Goal: Task Accomplishment & Management: Complete application form

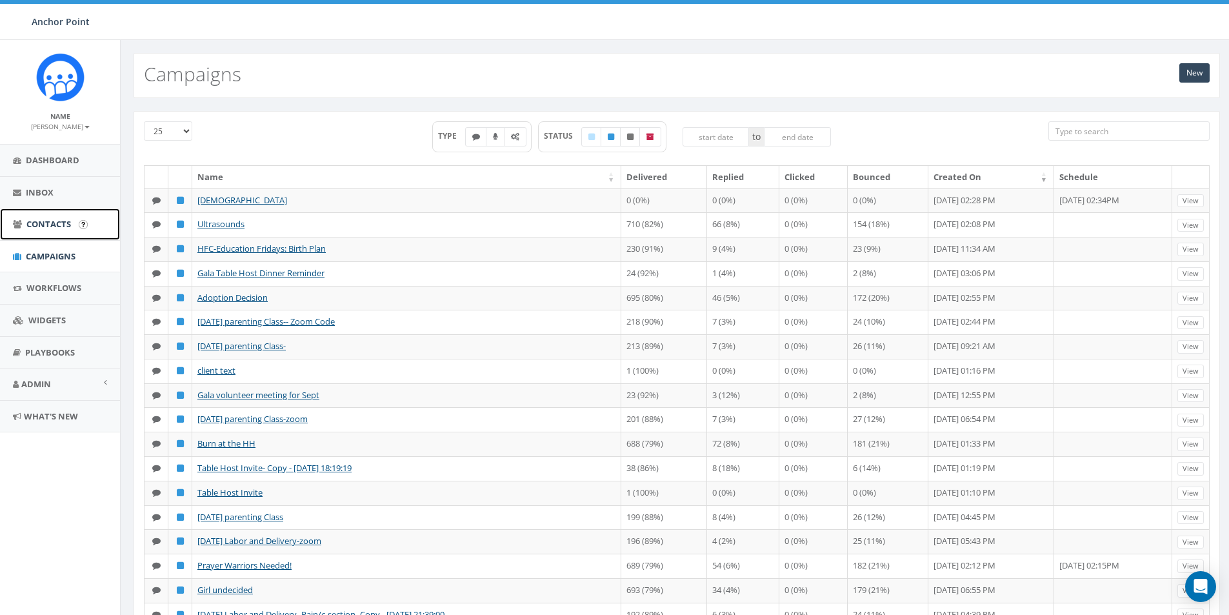
click at [59, 227] on span "Contacts" at bounding box center [48, 224] width 45 height 12
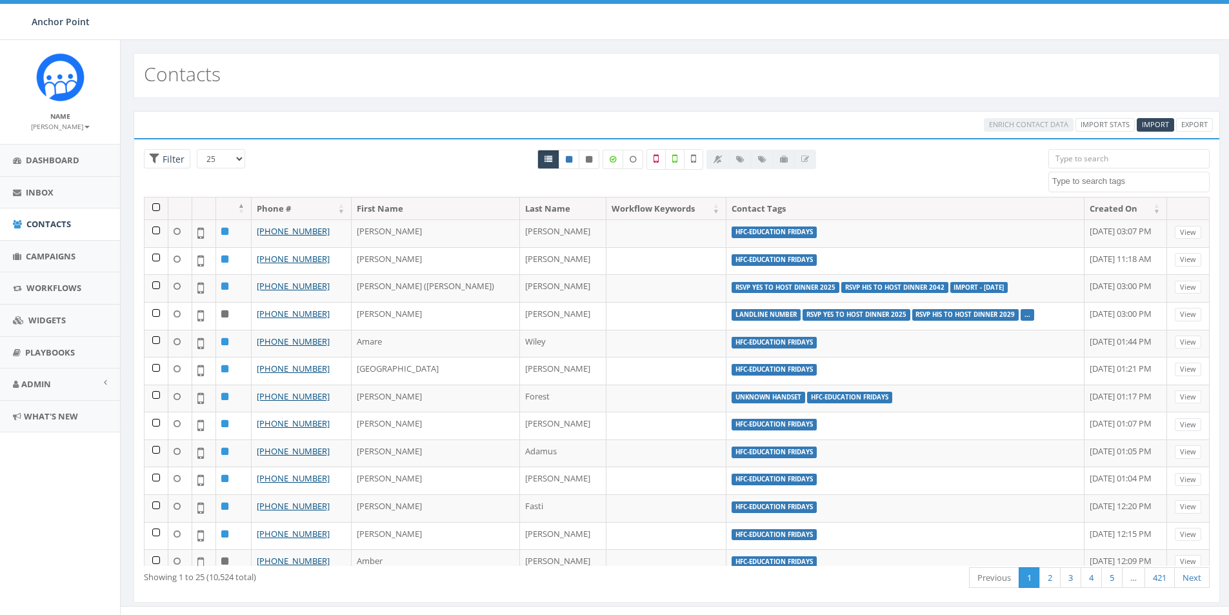
select select
click at [1070, 161] on input "search" at bounding box center [1128, 158] width 161 height 19
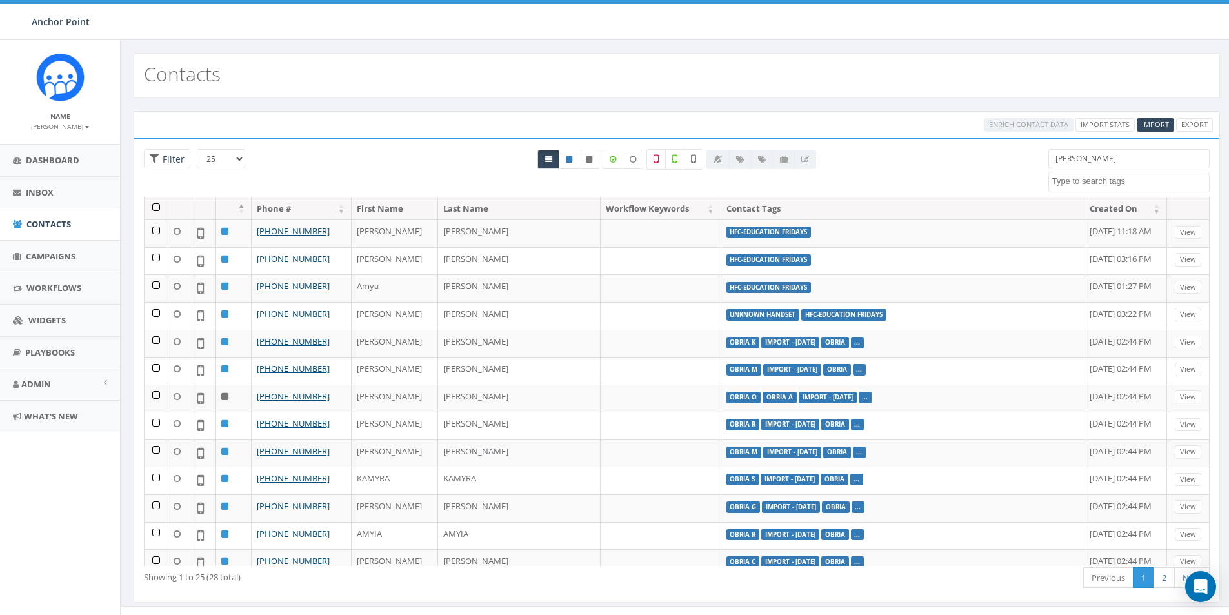
drag, startPoint x: 1085, startPoint y: 163, endPoint x: 1042, endPoint y: 166, distance: 43.3
click at [1042, 166] on div "amy 0613 Donor Dinner 2024/09/12 2024 gala 2025/09/05 2025 Gala Table Host 2025…" at bounding box center [1129, 170] width 181 height 43
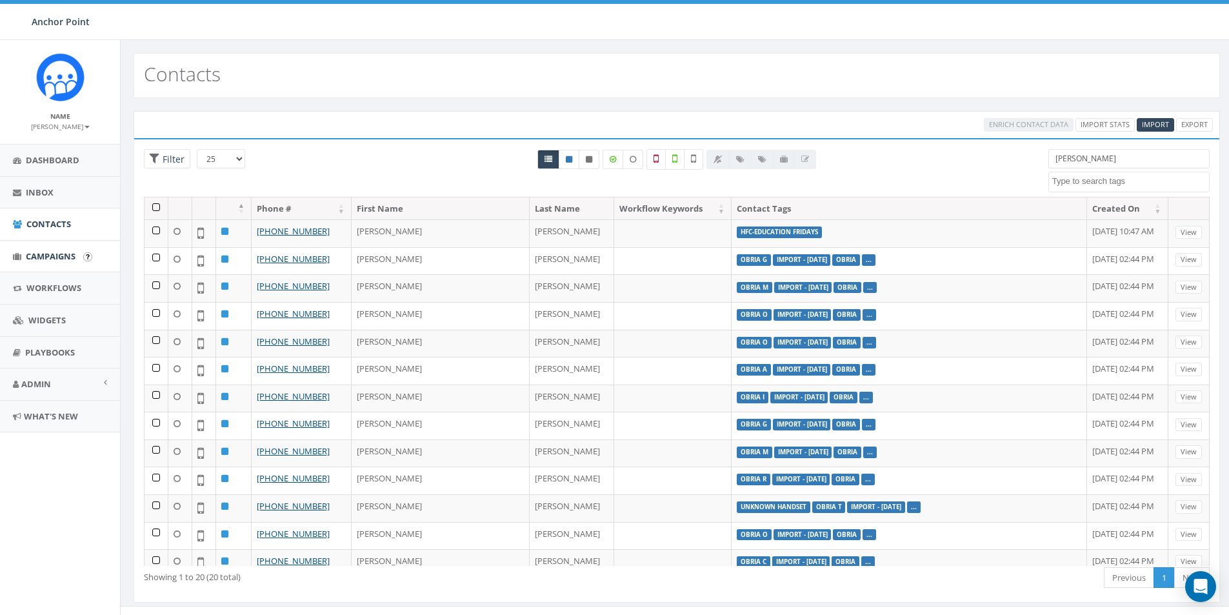
type input "Samantha"
click at [45, 253] on span "Campaigns" at bounding box center [51, 256] width 50 height 12
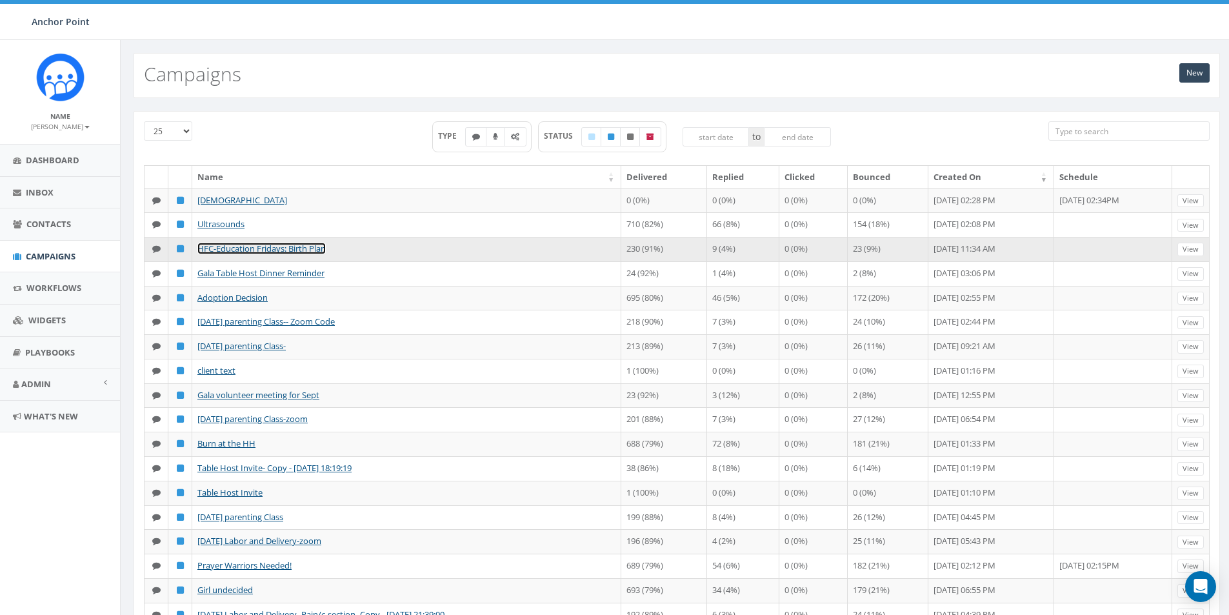
click at [294, 254] on link "HFC-Education Fridays: Birth Plan" at bounding box center [261, 249] width 128 height 12
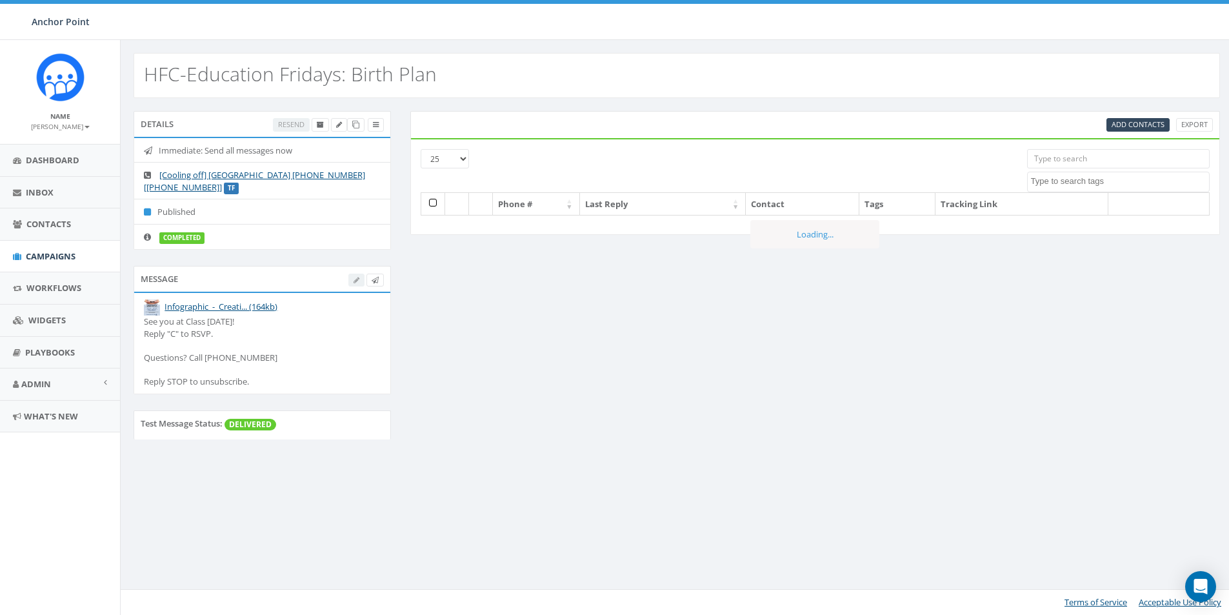
select select
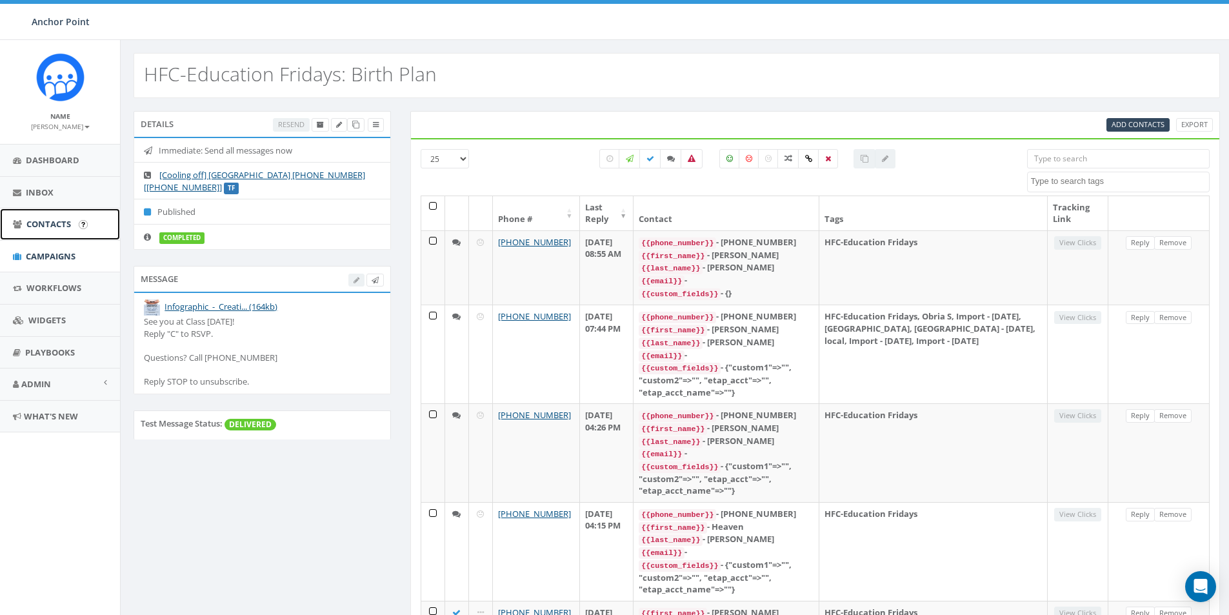
click at [52, 224] on span "Contacts" at bounding box center [48, 224] width 45 height 12
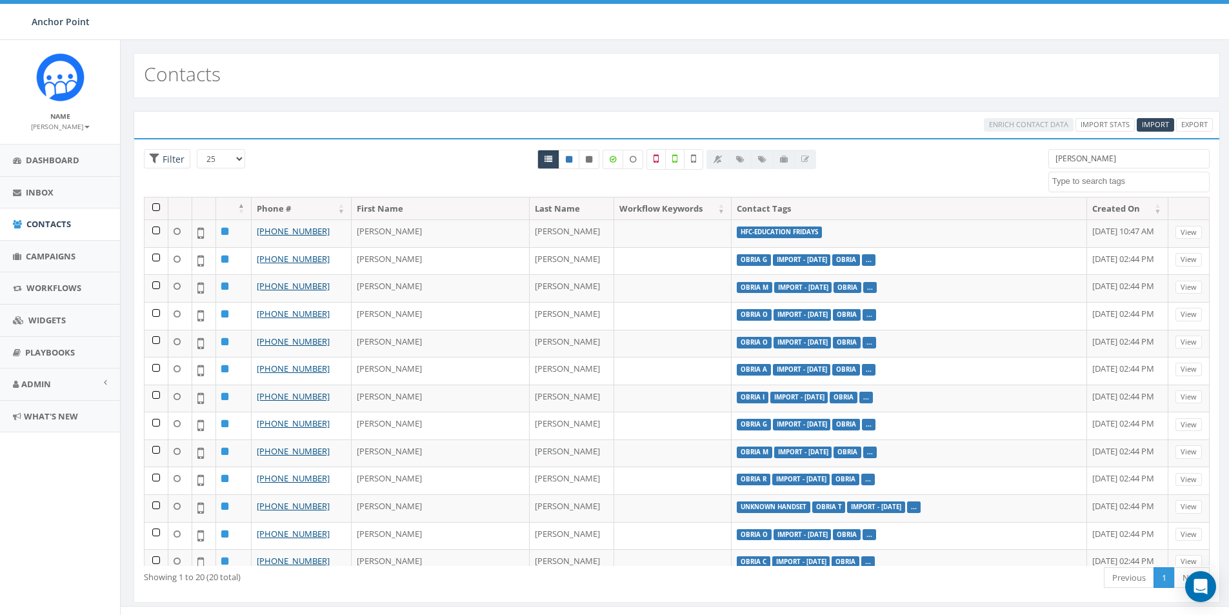
select select
click at [1159, 122] on span "Import" at bounding box center [1155, 124] width 27 height 10
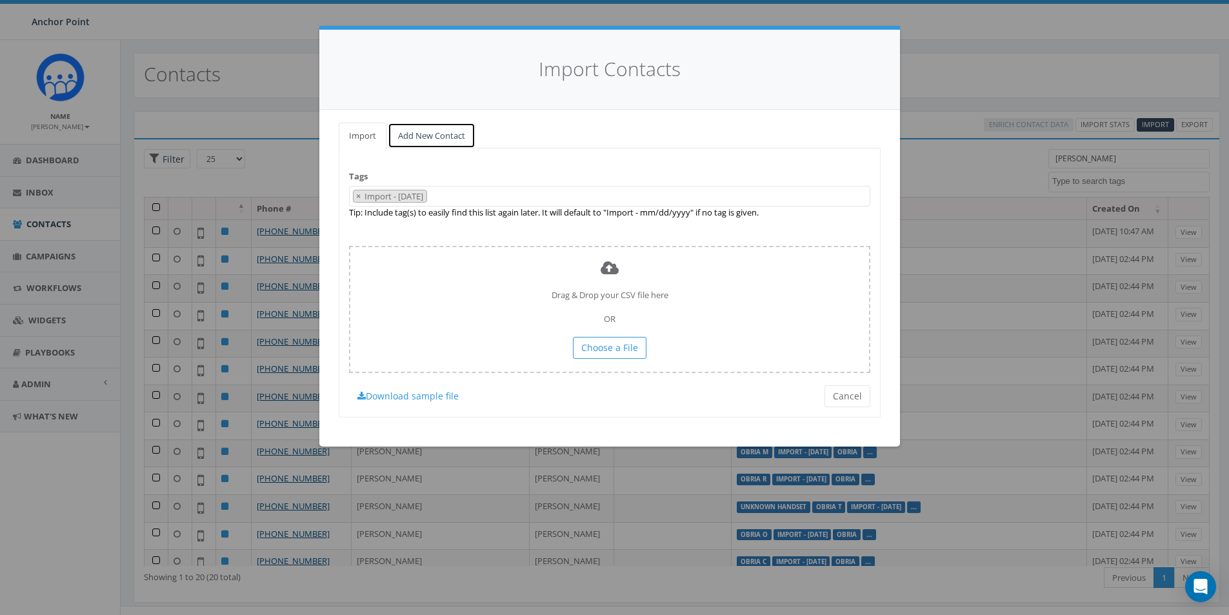
click at [448, 135] on link "Add New Contact" at bounding box center [432, 136] width 88 height 26
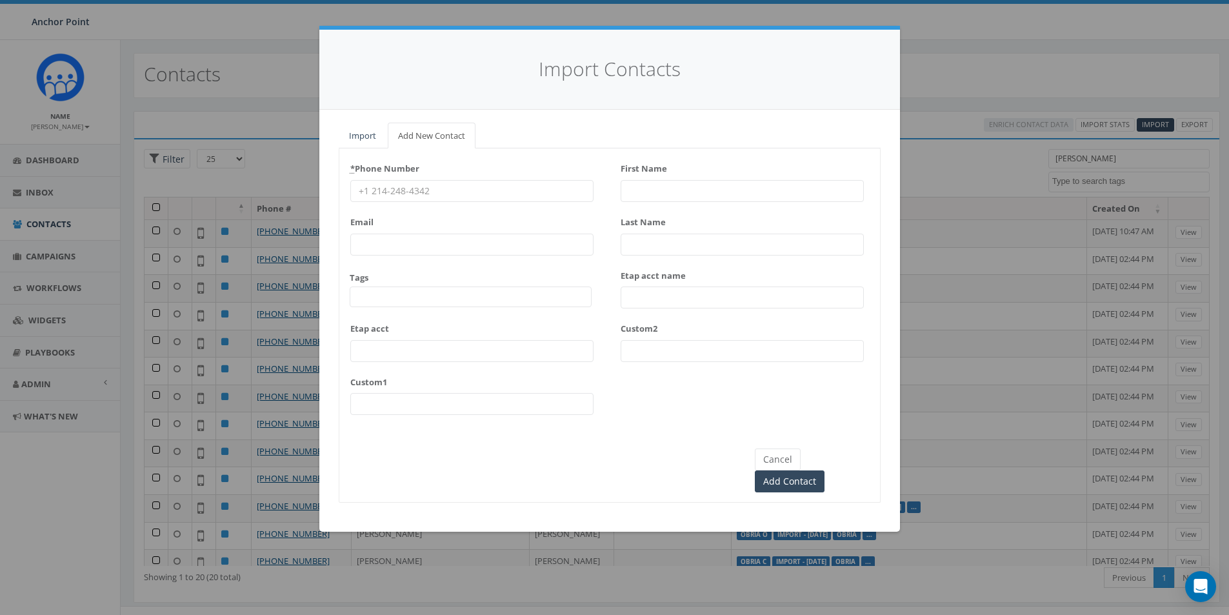
click at [417, 186] on input "* Phone Number" at bounding box center [471, 191] width 243 height 22
type input "615-506-1392"
click at [383, 298] on span at bounding box center [471, 296] width 242 height 21
type textarea "HFC"
select select "HFC-Education Fridays"
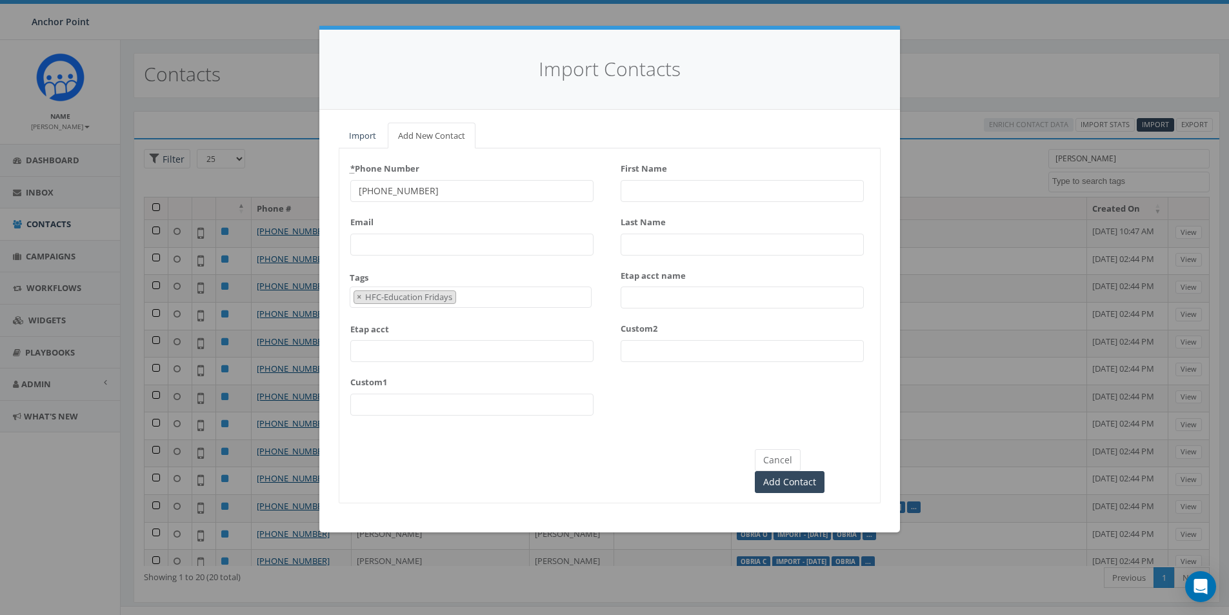
scroll to position [429, 0]
click at [665, 181] on input "First Name" at bounding box center [742, 191] width 243 height 22
type input "Samantha"
type input "Garcia"
click at [824, 471] on input "Add Contact" at bounding box center [790, 482] width 70 height 22
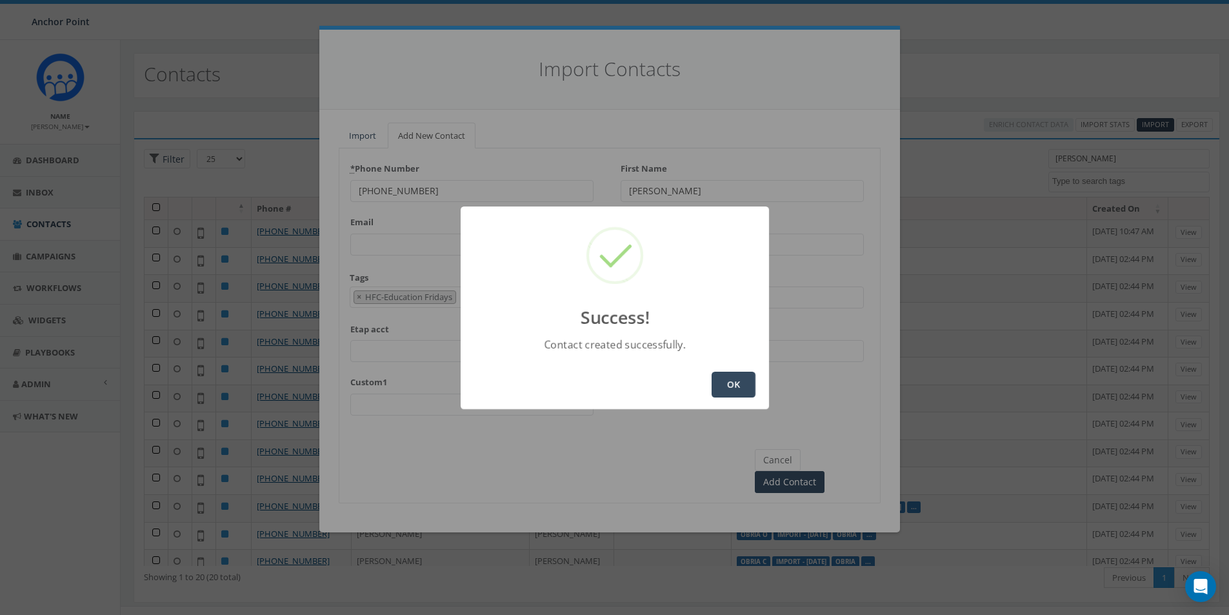
click at [741, 378] on button "OK" at bounding box center [734, 385] width 44 height 26
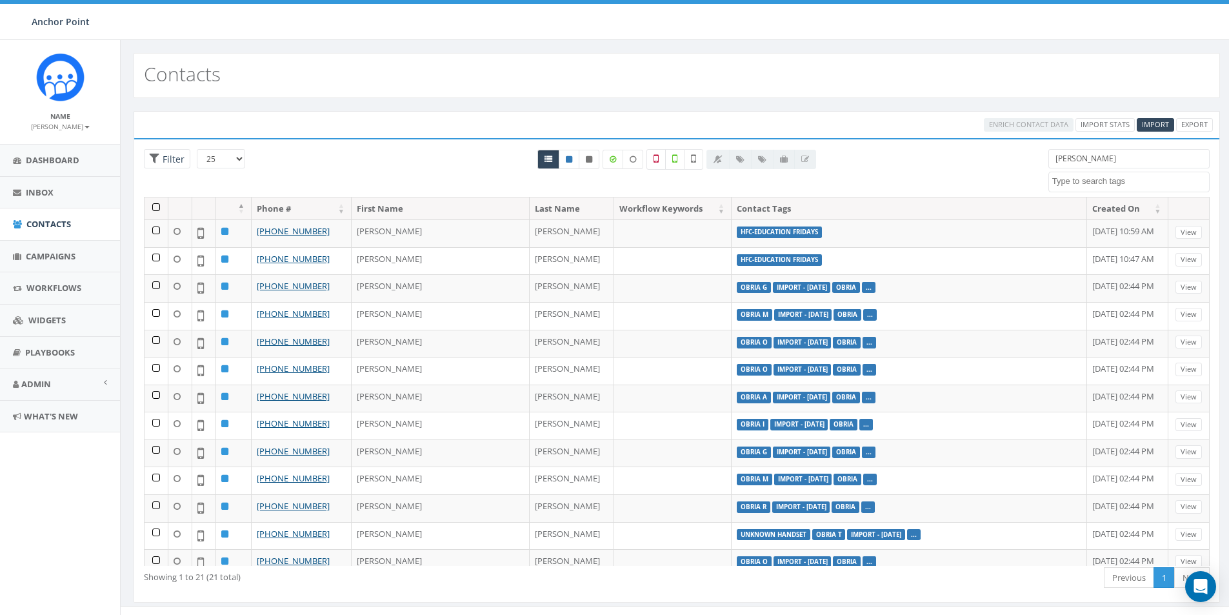
select select
drag, startPoint x: 1105, startPoint y: 156, endPoint x: 973, endPoint y: 163, distance: 131.8
click at [999, 165] on div "25 50 100 Filter [PERSON_NAME] 0613 Donor Dinner [DATE] 2024 gala [DATE] 2025 G…" at bounding box center [676, 173] width 1085 height 48
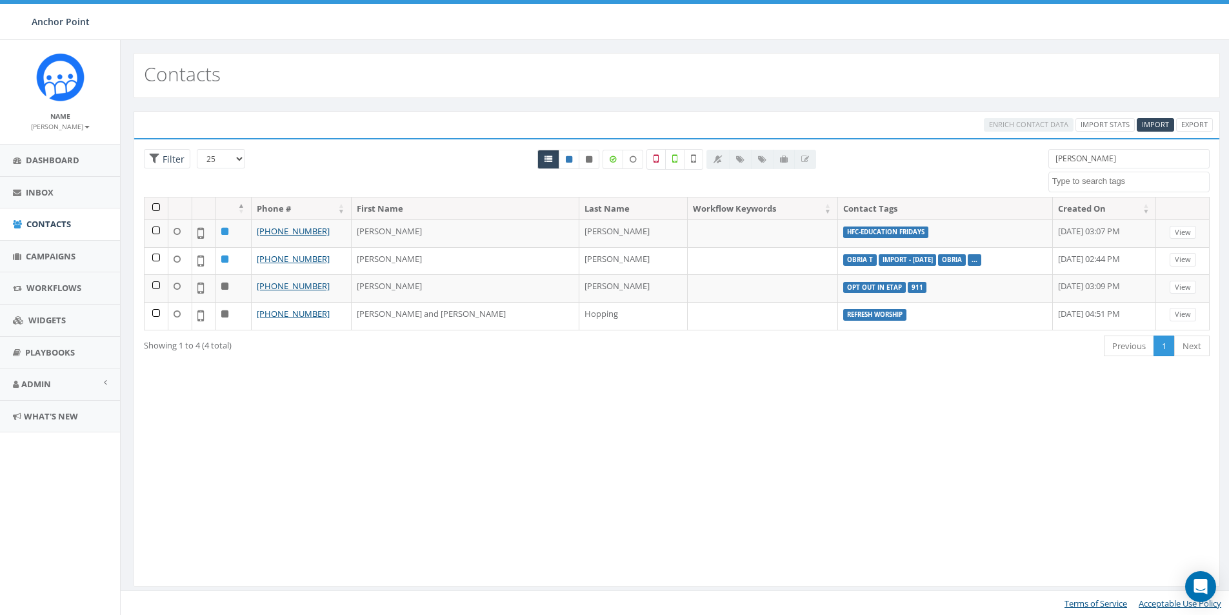
drag, startPoint x: 1090, startPoint y: 160, endPoint x: 1020, endPoint y: 165, distance: 69.8
click at [1020, 165] on div "25 50 100 Filter All 0 contact(s) on current page All 4 contact(s) filtered [PE…" at bounding box center [676, 173] width 1085 height 48
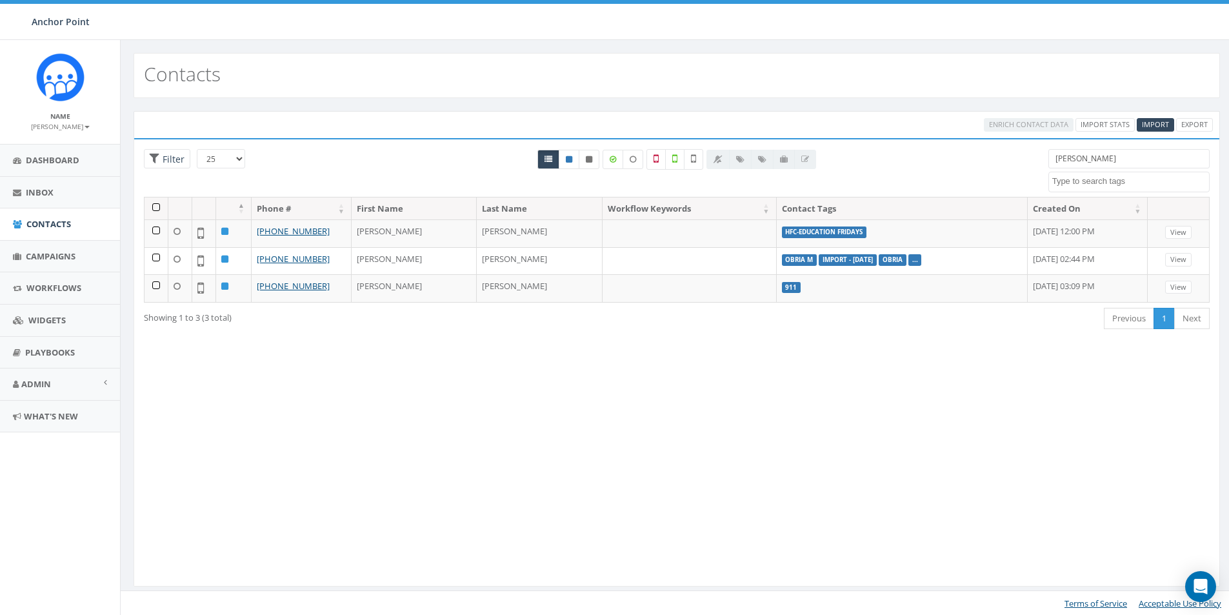
type input "[PERSON_NAME]"
click at [60, 257] on span "Campaigns" at bounding box center [51, 256] width 50 height 12
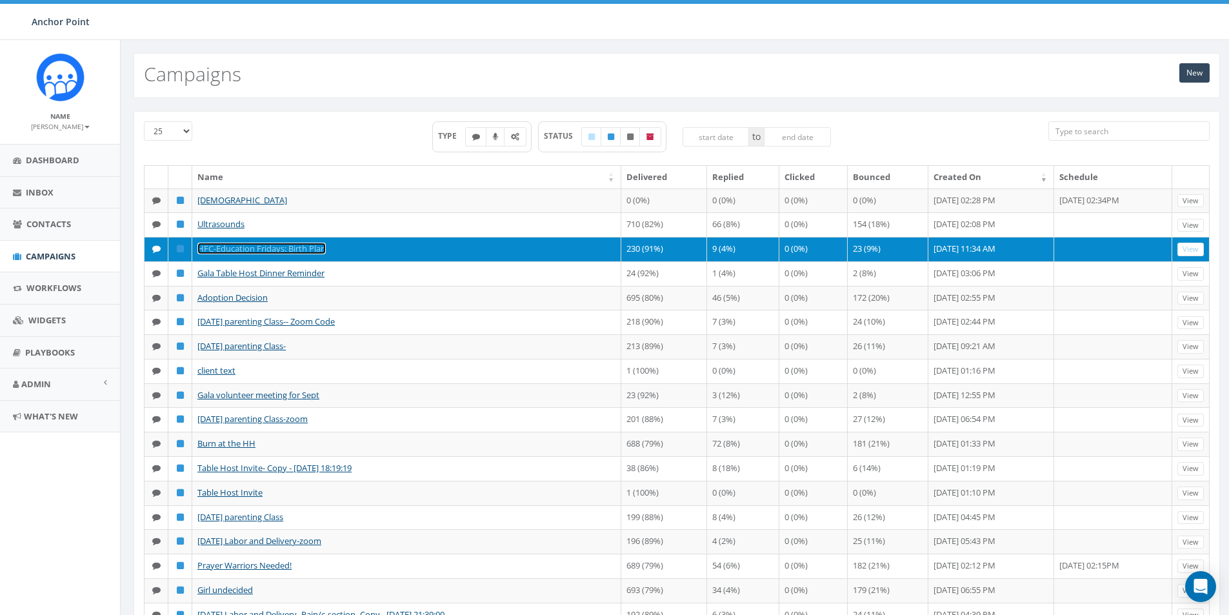
click at [297, 254] on link "HFC-Education Fridays: Birth Plan" at bounding box center [261, 249] width 128 height 12
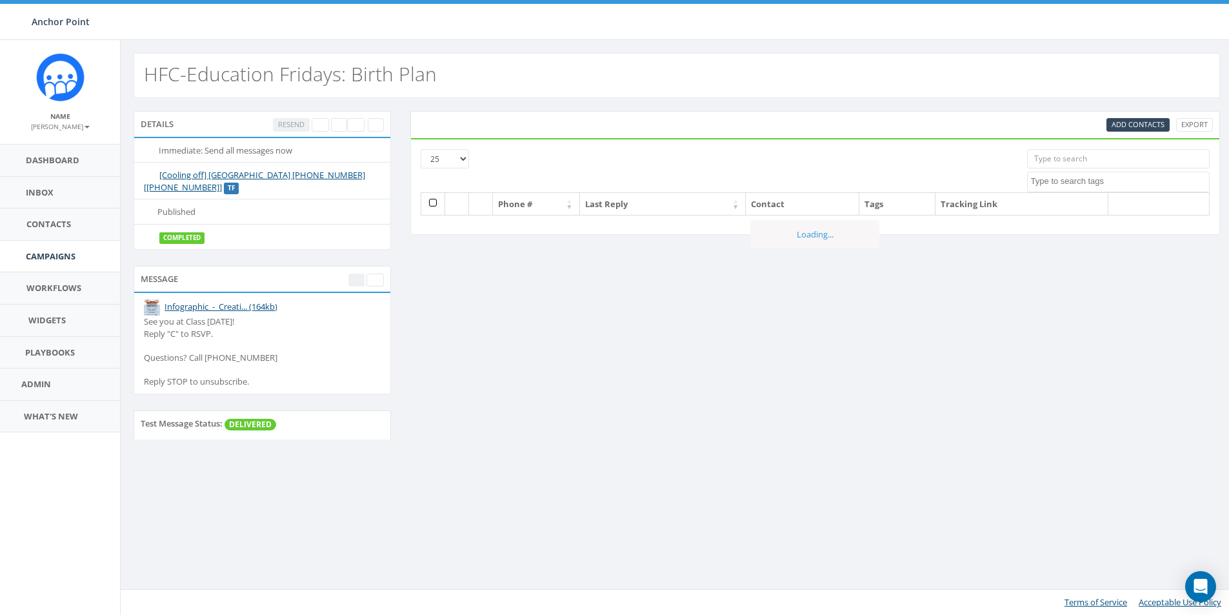
select select
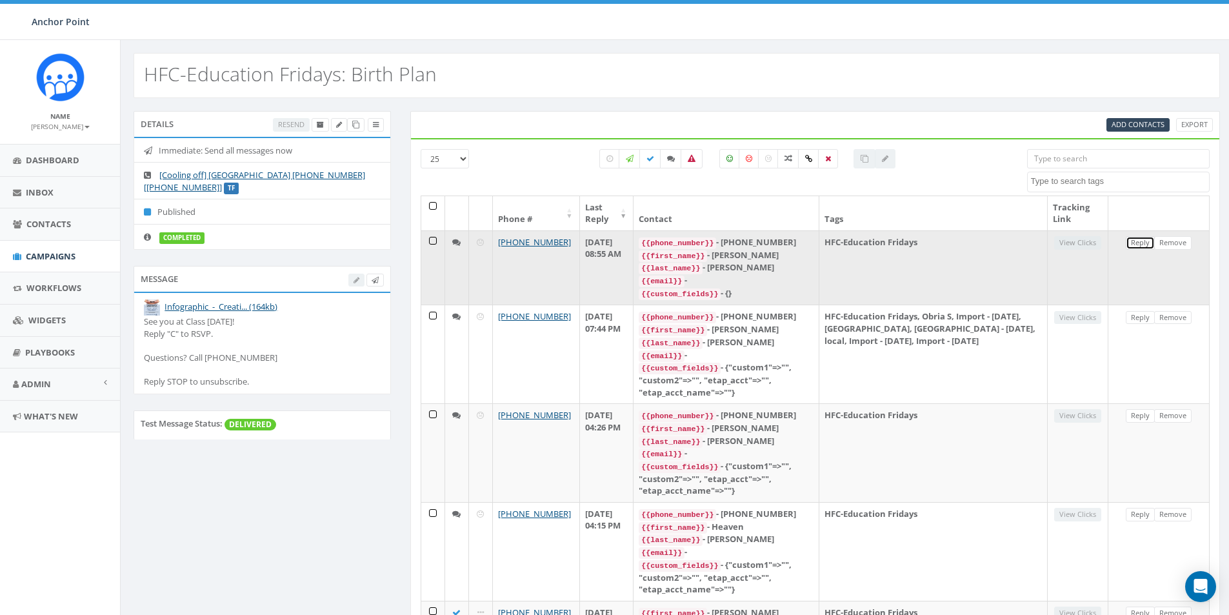
click at [1144, 243] on link "Reply" at bounding box center [1140, 243] width 29 height 14
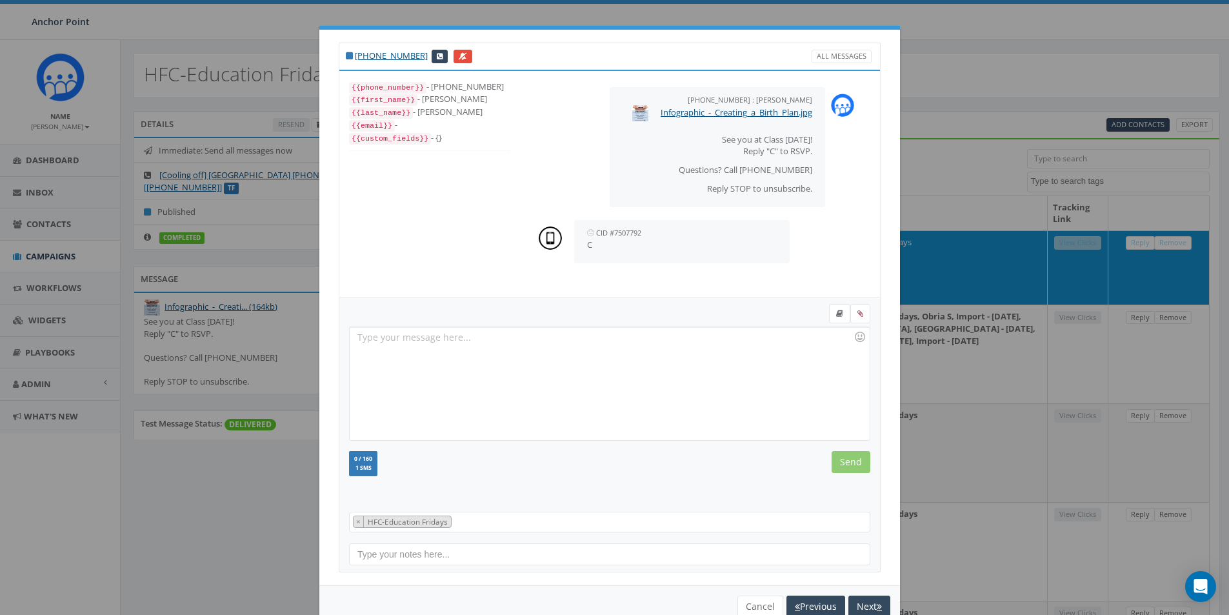
click at [387, 339] on div at bounding box center [609, 383] width 519 height 113
drag, startPoint x: 514, startPoint y: 335, endPoint x: 351, endPoint y: 341, distance: 163.3
click at [351, 341] on div "Thank you for confirming! See you Friday!" at bounding box center [609, 383] width 519 height 113
copy div "Thank you for confirming! See you Friday!"
click at [850, 460] on input "Send" at bounding box center [851, 462] width 39 height 22
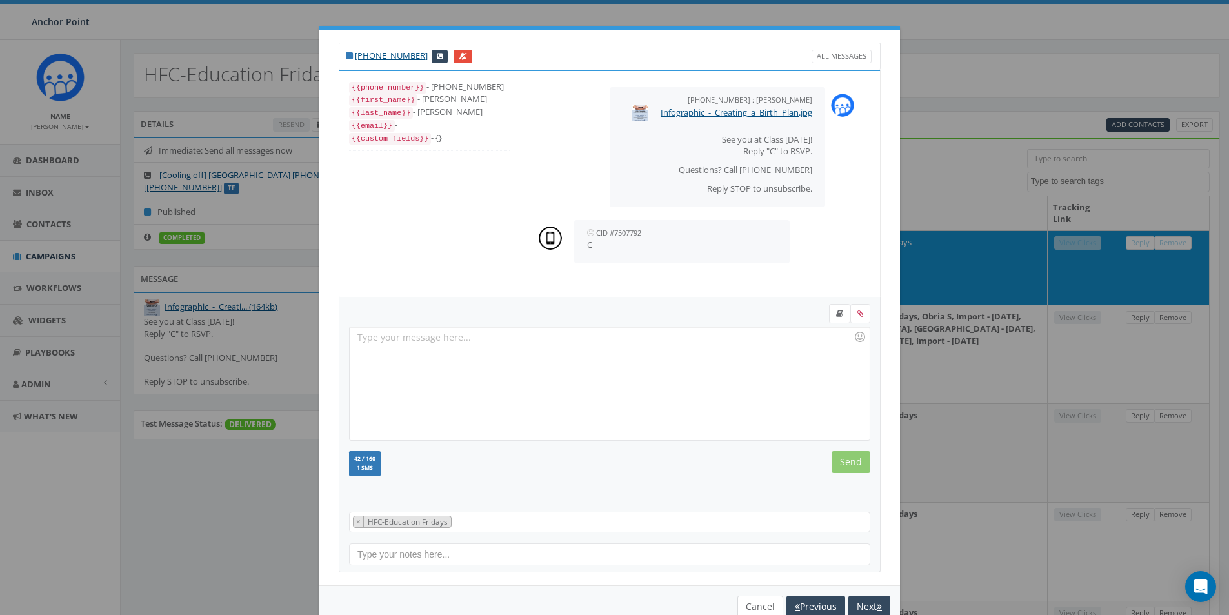
scroll to position [51, 0]
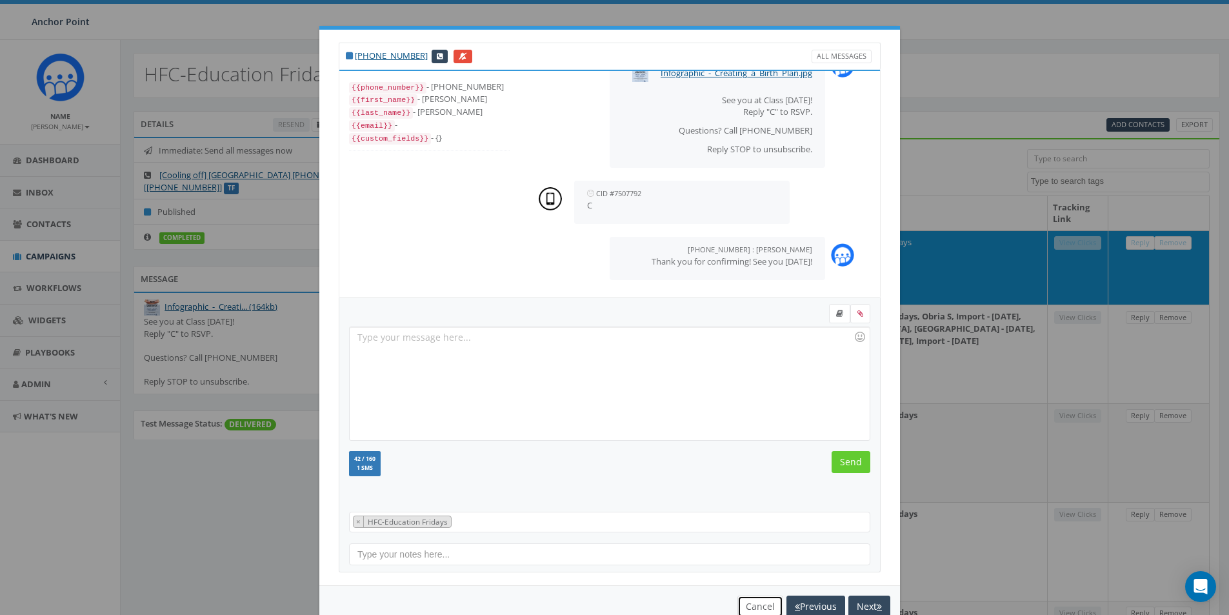
click at [755, 609] on button "Cancel" at bounding box center [760, 606] width 46 height 22
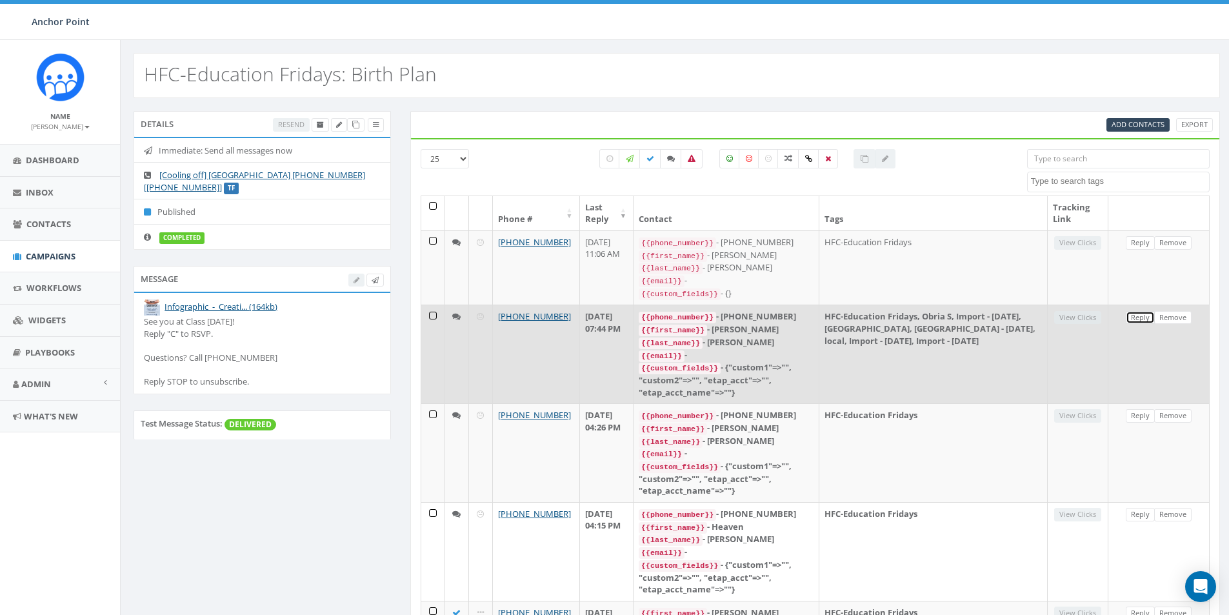
click at [1141, 314] on link "Reply" at bounding box center [1140, 318] width 29 height 14
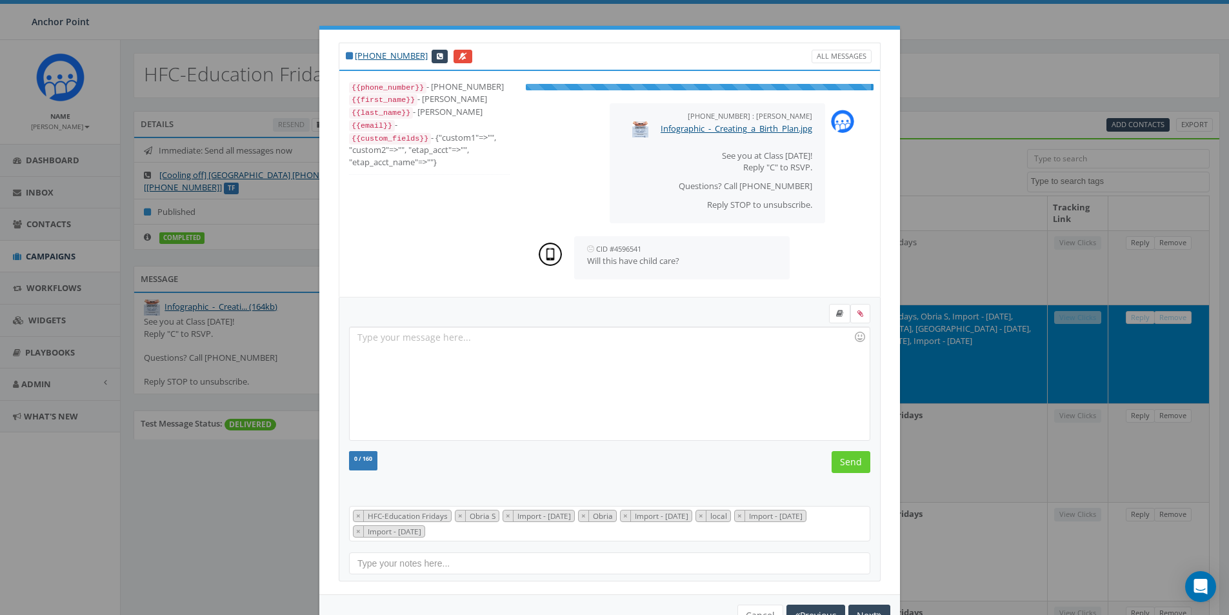
scroll to position [90, 0]
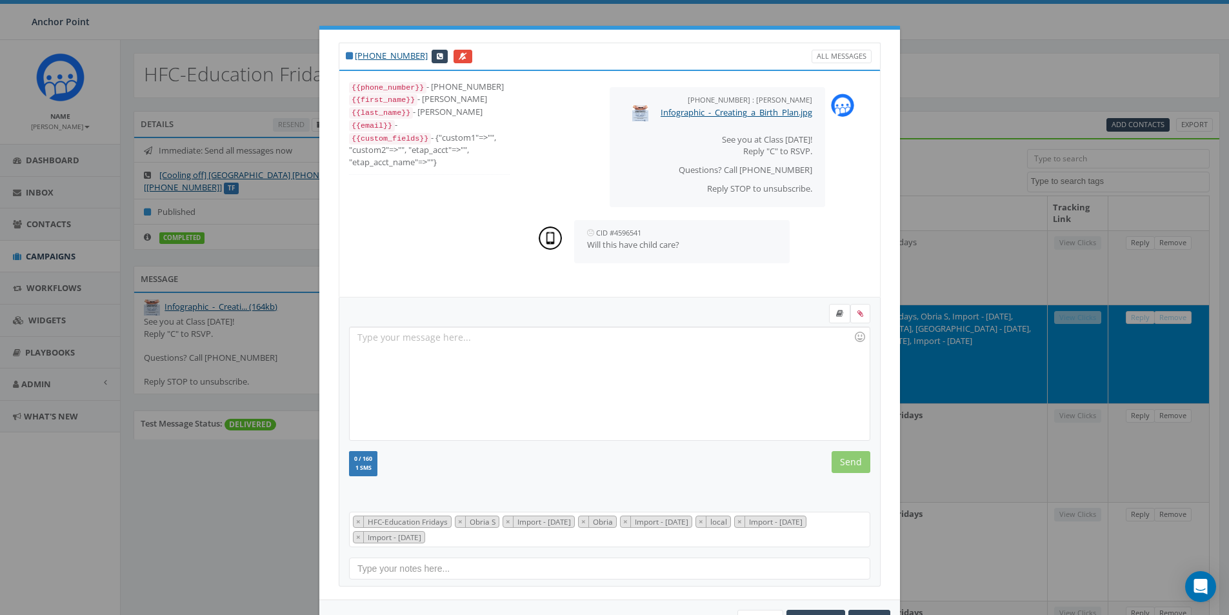
click at [356, 339] on div at bounding box center [609, 383] width 519 height 113
click at [847, 462] on input "Send" at bounding box center [851, 462] width 39 height 22
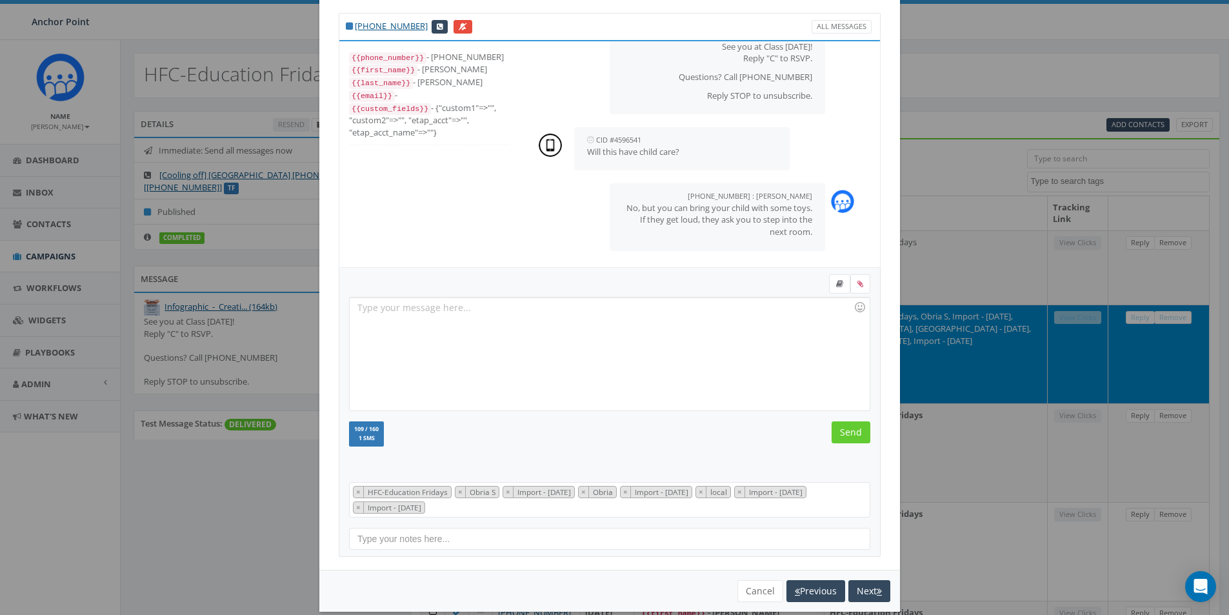
scroll to position [46, 0]
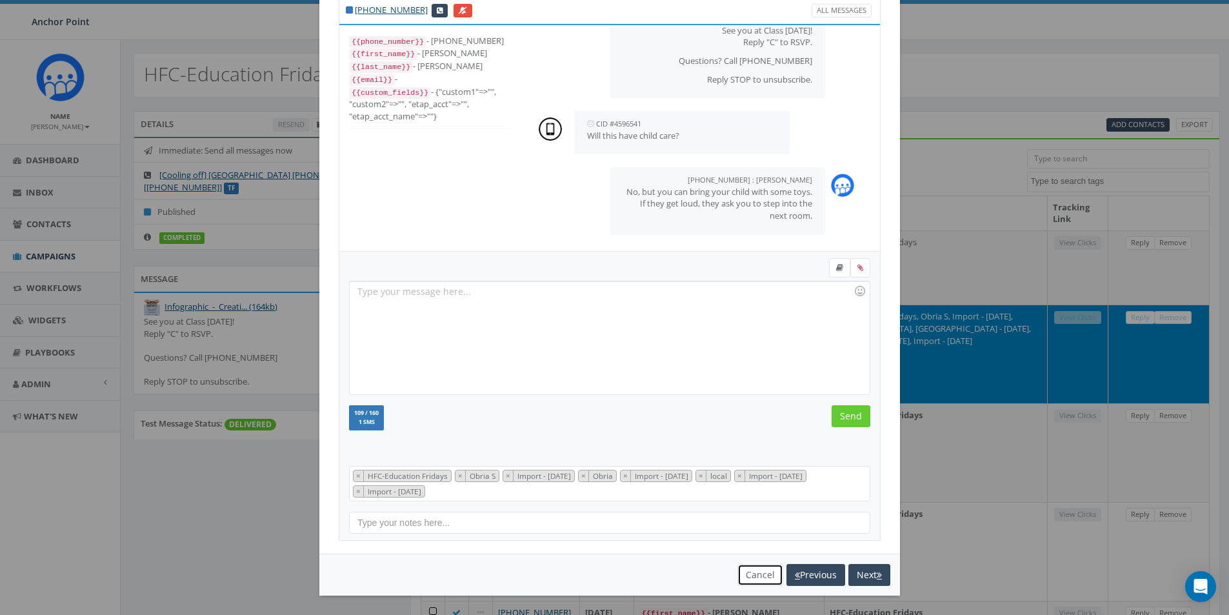
click at [756, 576] on button "Cancel" at bounding box center [760, 575] width 46 height 22
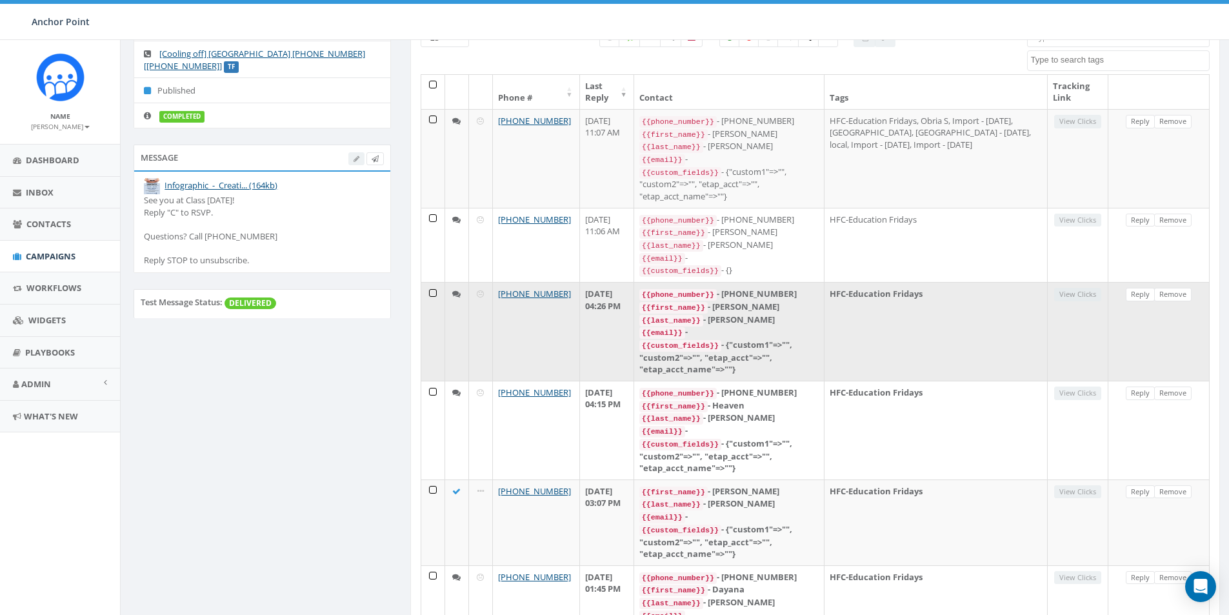
scroll to position [129, 0]
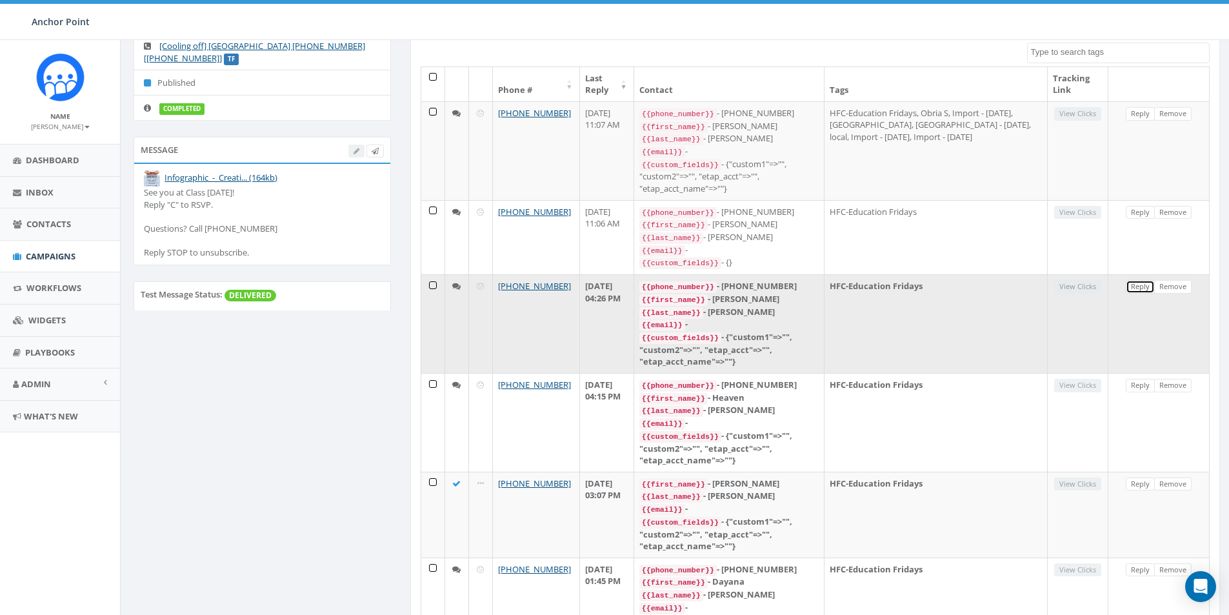
click at [1134, 280] on link "Reply" at bounding box center [1140, 287] width 29 height 14
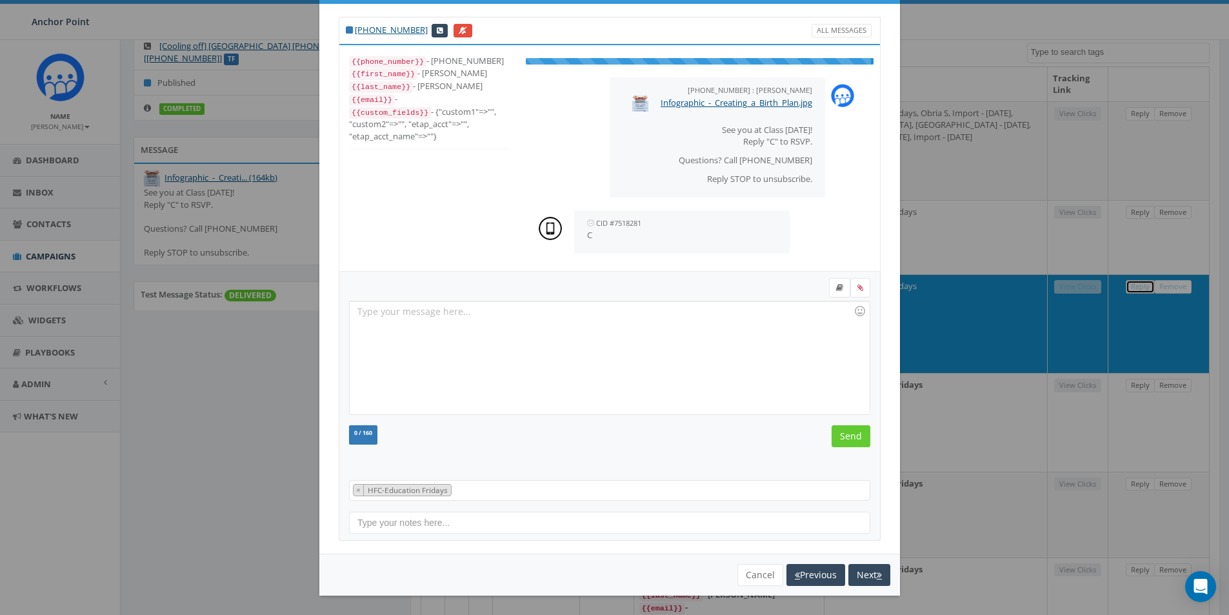
scroll to position [0, 0]
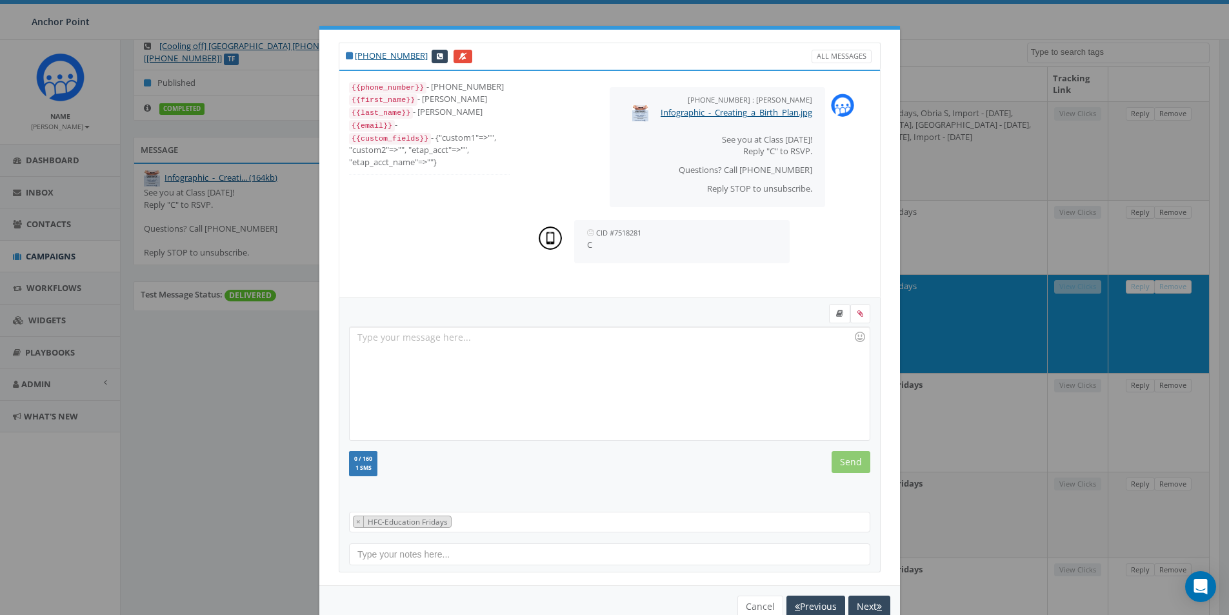
click at [392, 335] on div at bounding box center [609, 383] width 519 height 113
click at [842, 457] on input "Send" at bounding box center [851, 462] width 39 height 22
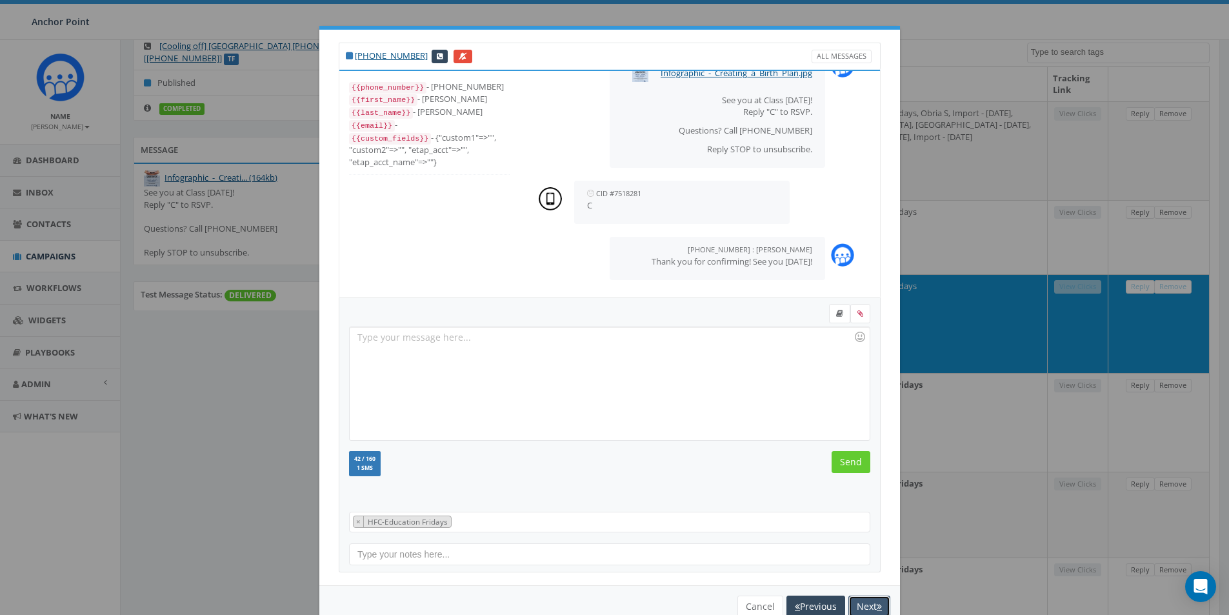
click at [867, 605] on button "Next" at bounding box center [869, 606] width 42 height 22
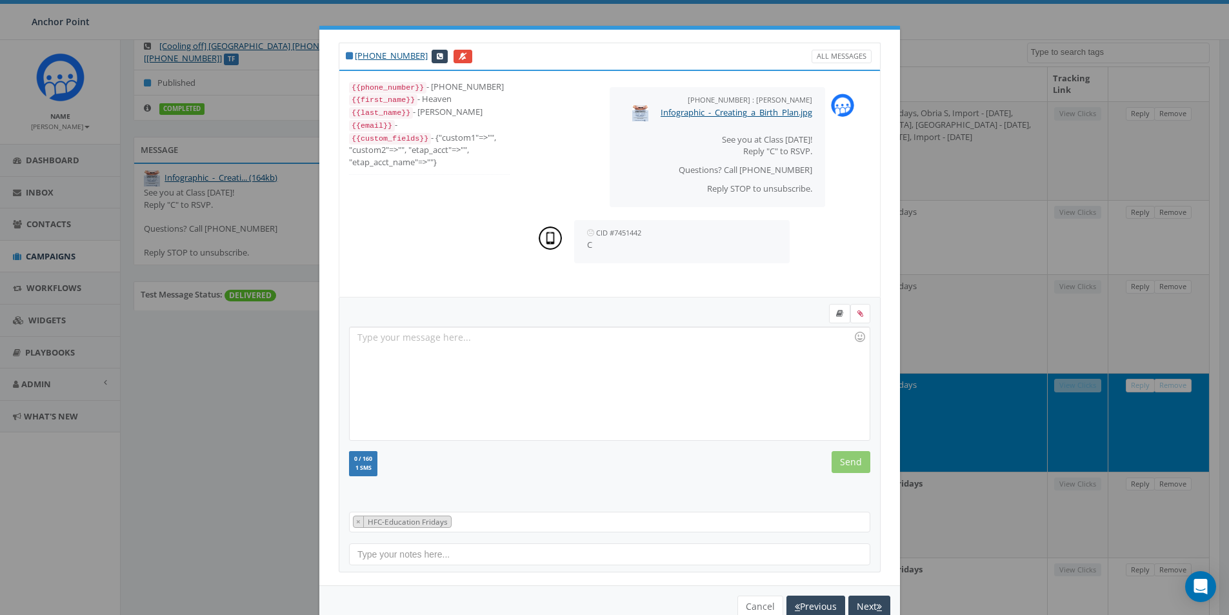
click at [368, 337] on div at bounding box center [609, 383] width 519 height 113
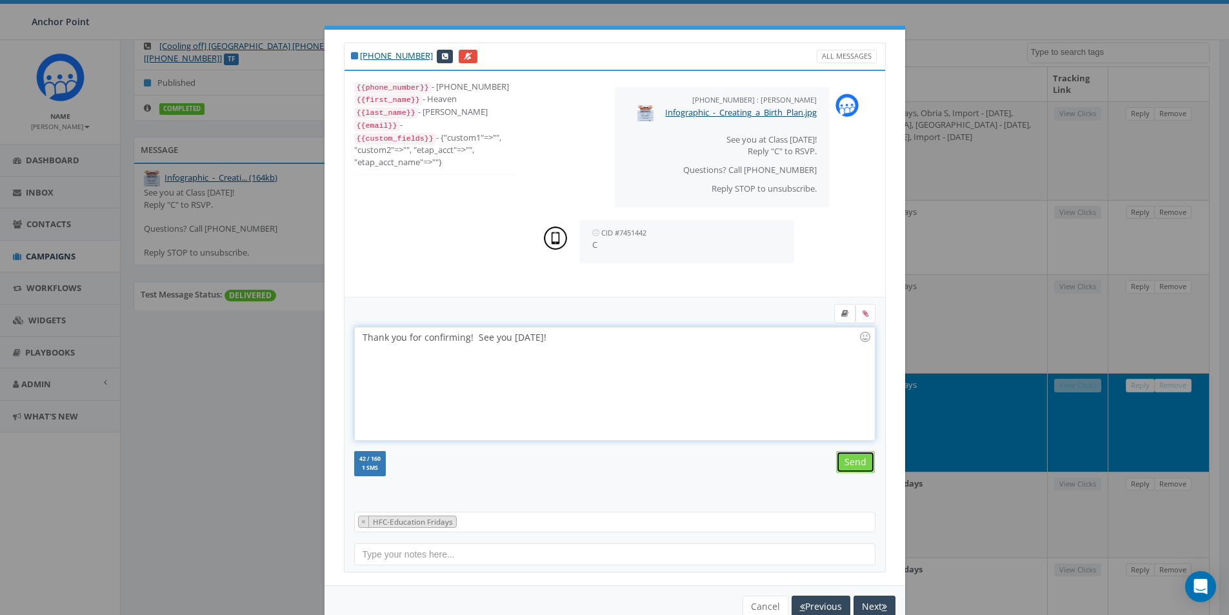
click at [852, 463] on input "Send" at bounding box center [855, 462] width 39 height 22
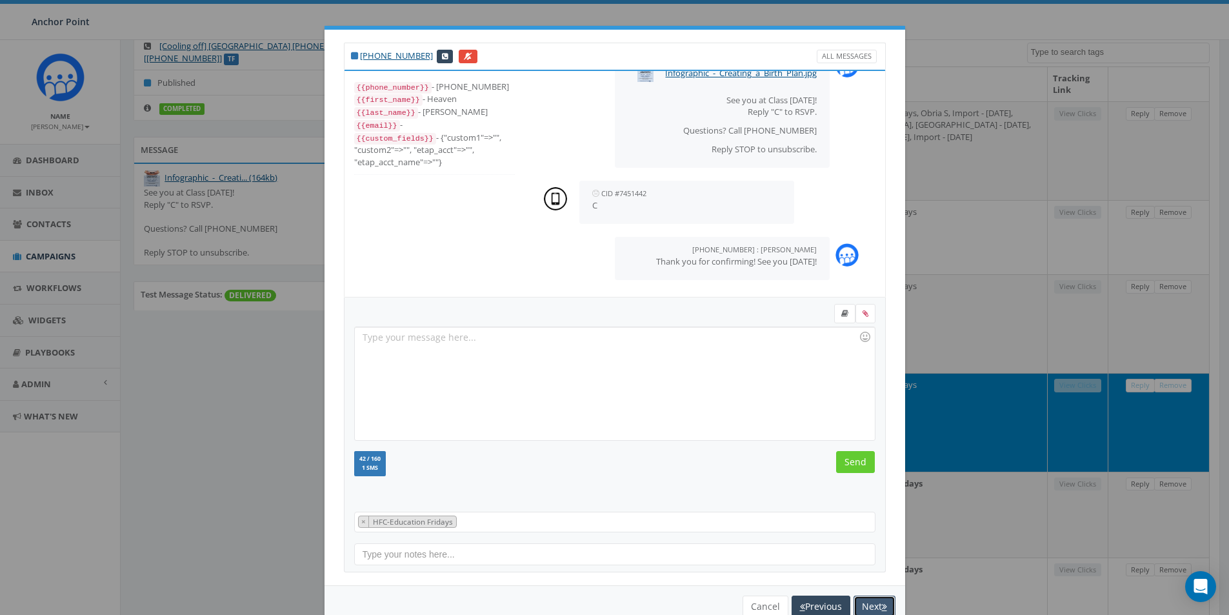
click at [872, 605] on button "Next" at bounding box center [874, 606] width 42 height 22
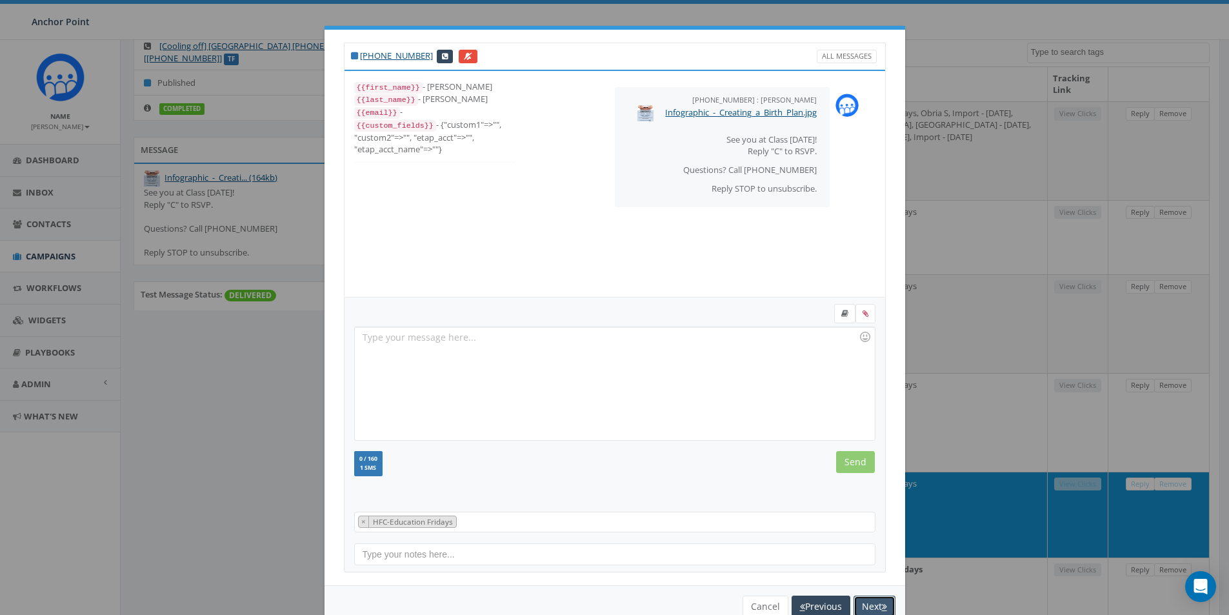
click at [872, 605] on button "Next" at bounding box center [874, 606] width 42 height 22
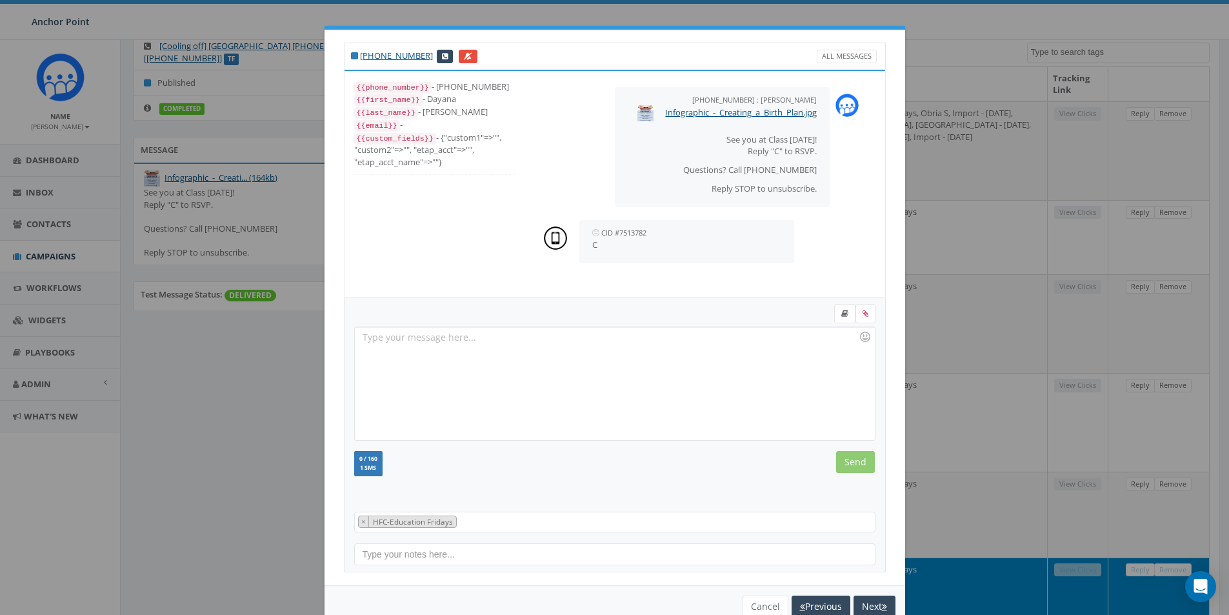
click at [379, 334] on div at bounding box center [614, 383] width 519 height 113
click at [852, 461] on input "Send" at bounding box center [855, 462] width 39 height 22
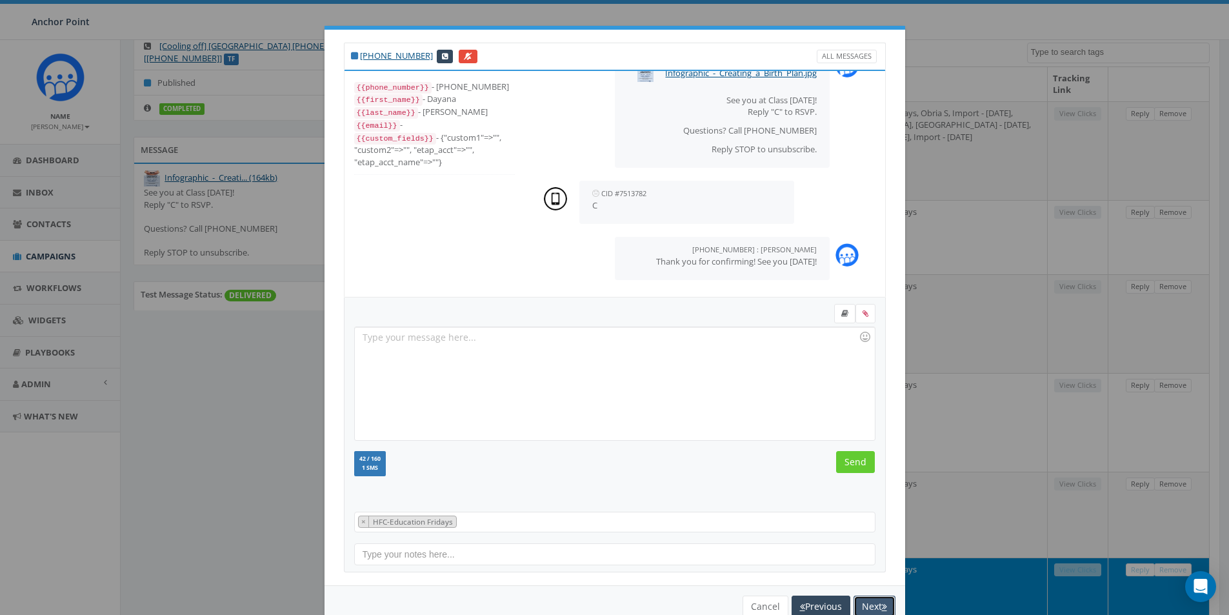
click at [871, 606] on button "Next" at bounding box center [874, 606] width 42 height 22
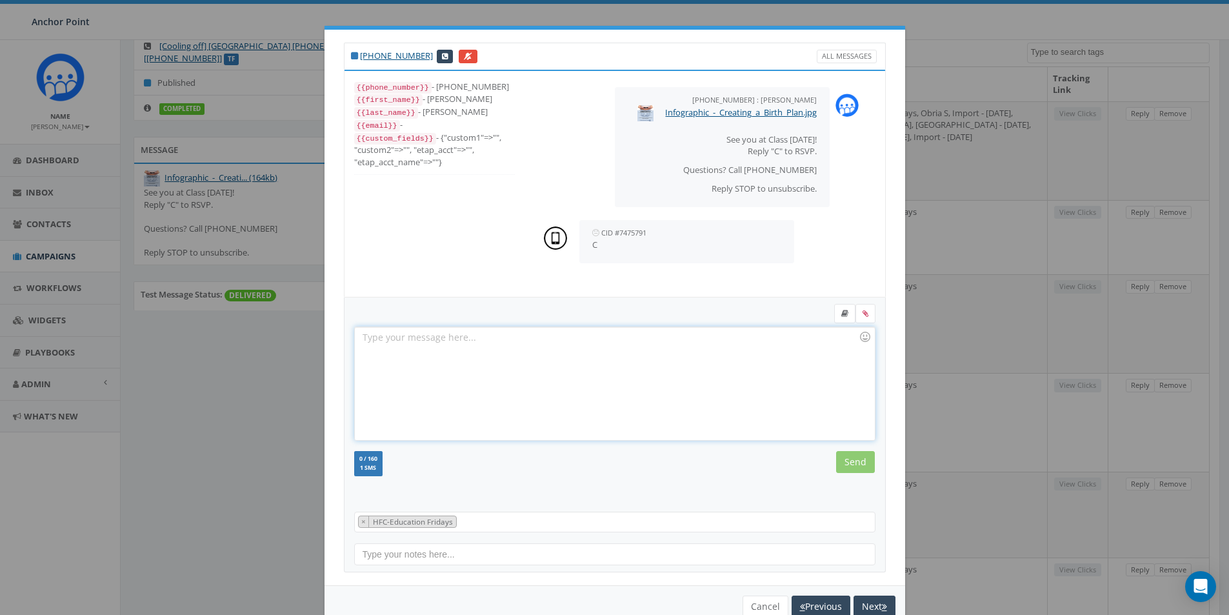
click at [371, 340] on div at bounding box center [614, 383] width 519 height 113
click at [842, 457] on input "Send" at bounding box center [855, 462] width 39 height 22
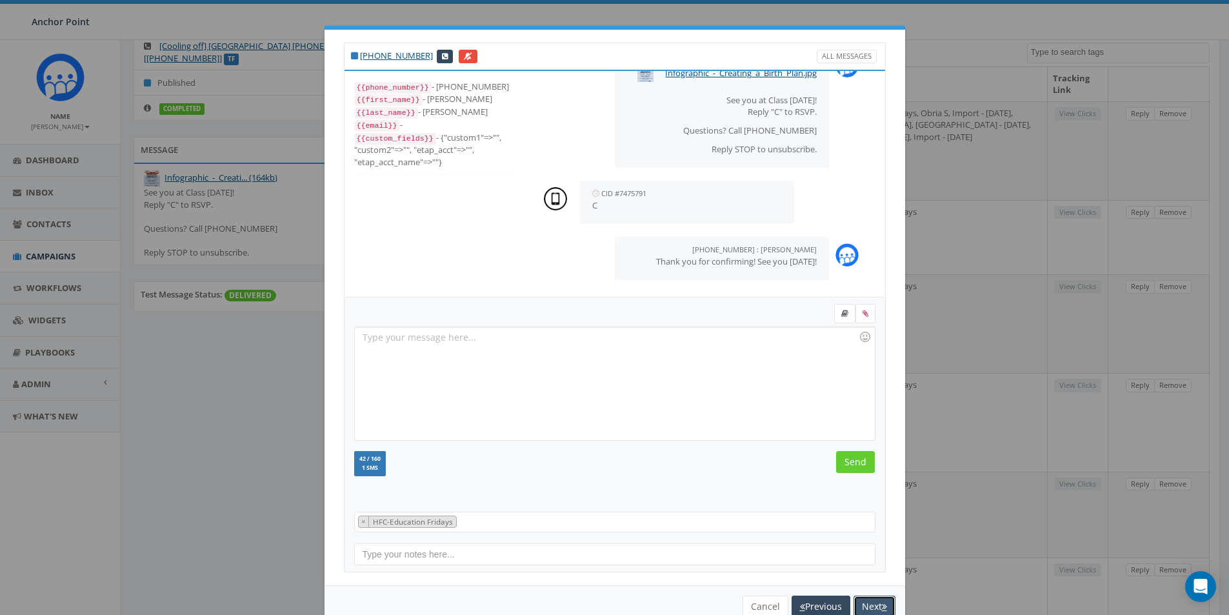
click at [870, 602] on button "Next" at bounding box center [874, 606] width 42 height 22
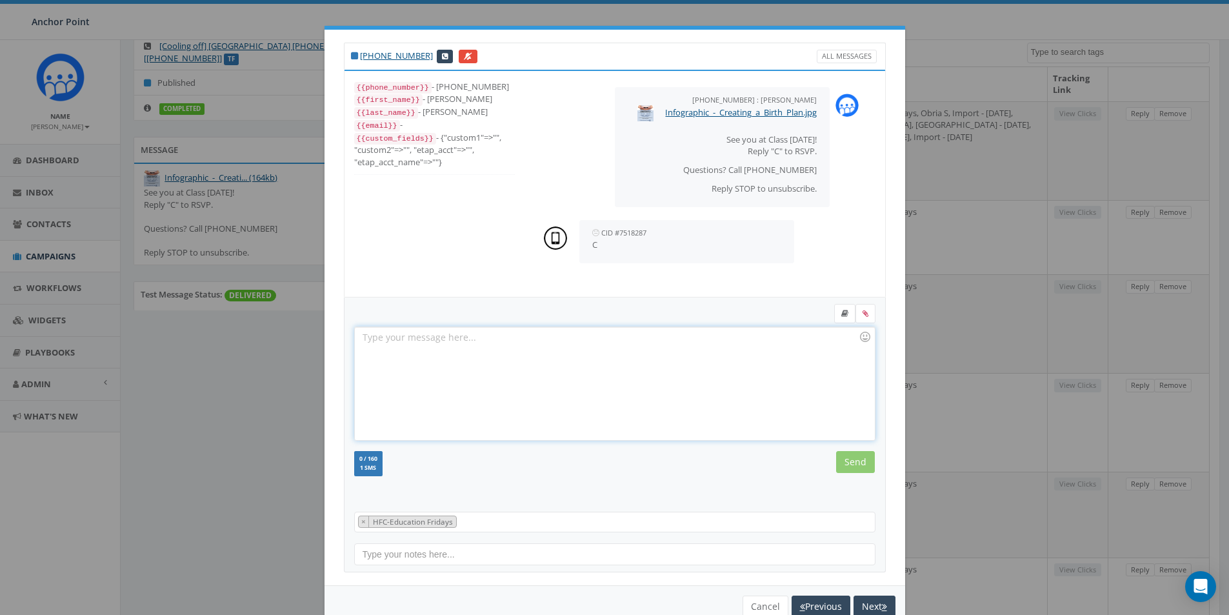
click at [377, 338] on div at bounding box center [614, 383] width 519 height 113
drag, startPoint x: 342, startPoint y: 370, endPoint x: 412, endPoint y: 409, distance: 80.6
click at [412, 409] on div at bounding box center [614, 383] width 519 height 113
click at [847, 460] on input "Send" at bounding box center [855, 462] width 39 height 22
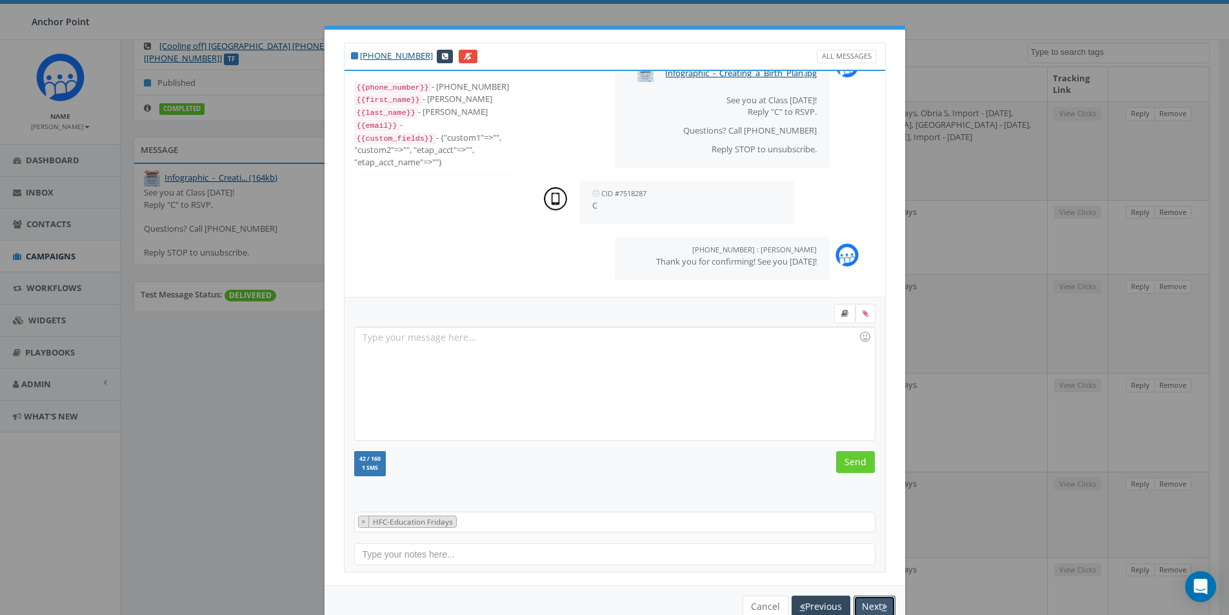
click at [866, 601] on button "Next" at bounding box center [874, 606] width 42 height 22
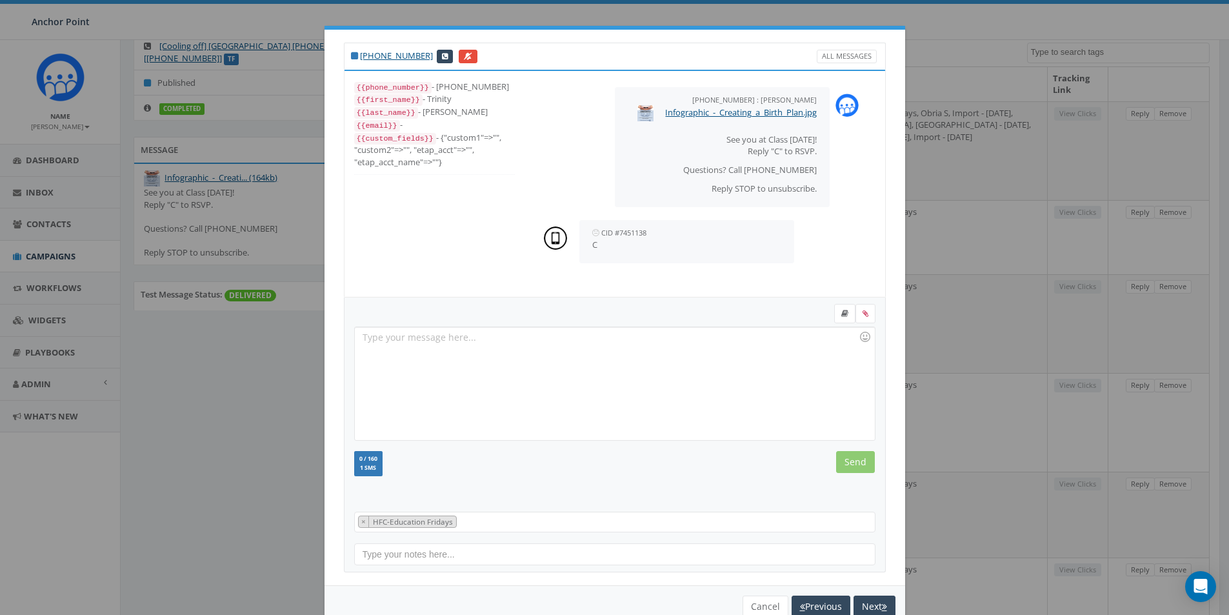
click at [386, 335] on div at bounding box center [614, 383] width 519 height 113
click at [848, 463] on input "Send" at bounding box center [855, 462] width 39 height 22
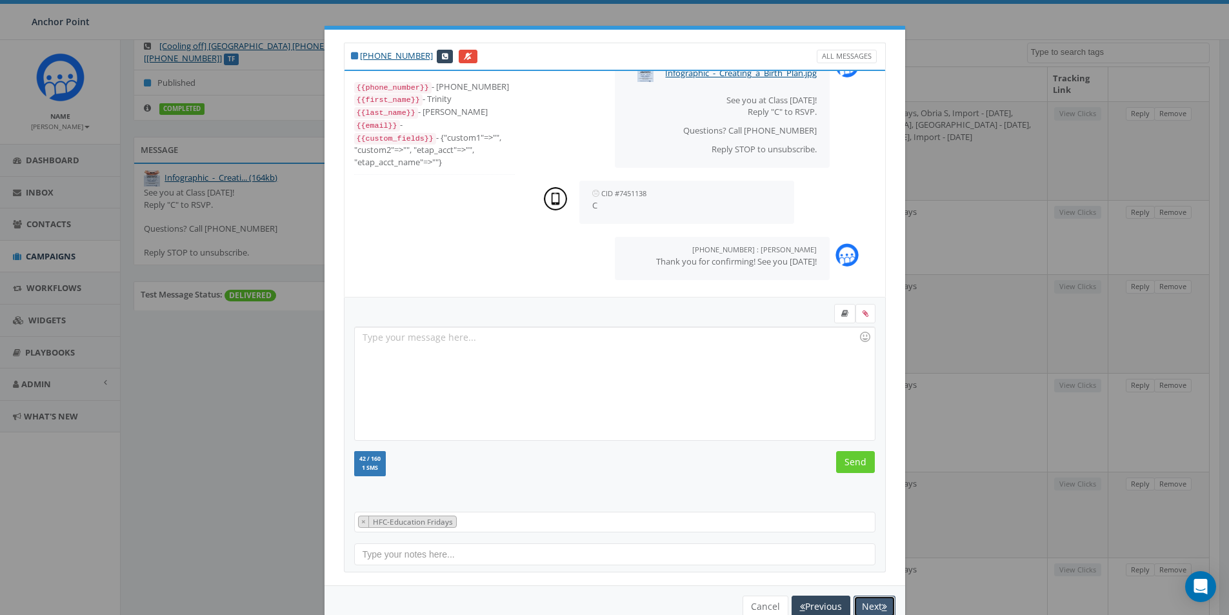
click at [872, 606] on button "Next" at bounding box center [874, 606] width 42 height 22
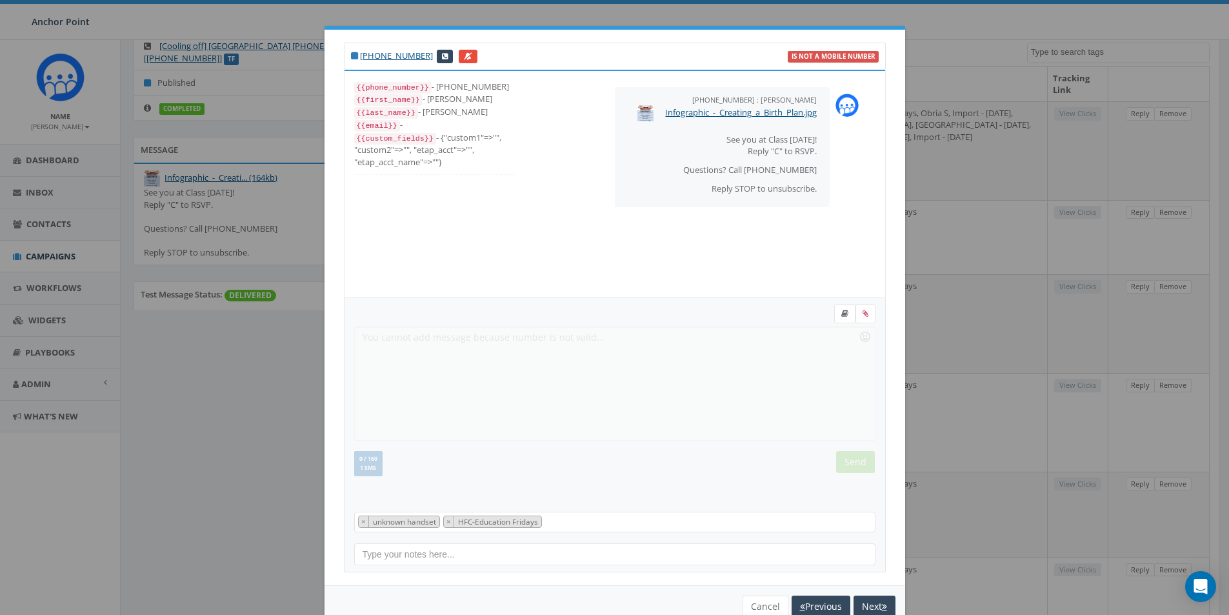
scroll to position [13, 0]
click at [872, 606] on button "Next" at bounding box center [874, 606] width 42 height 22
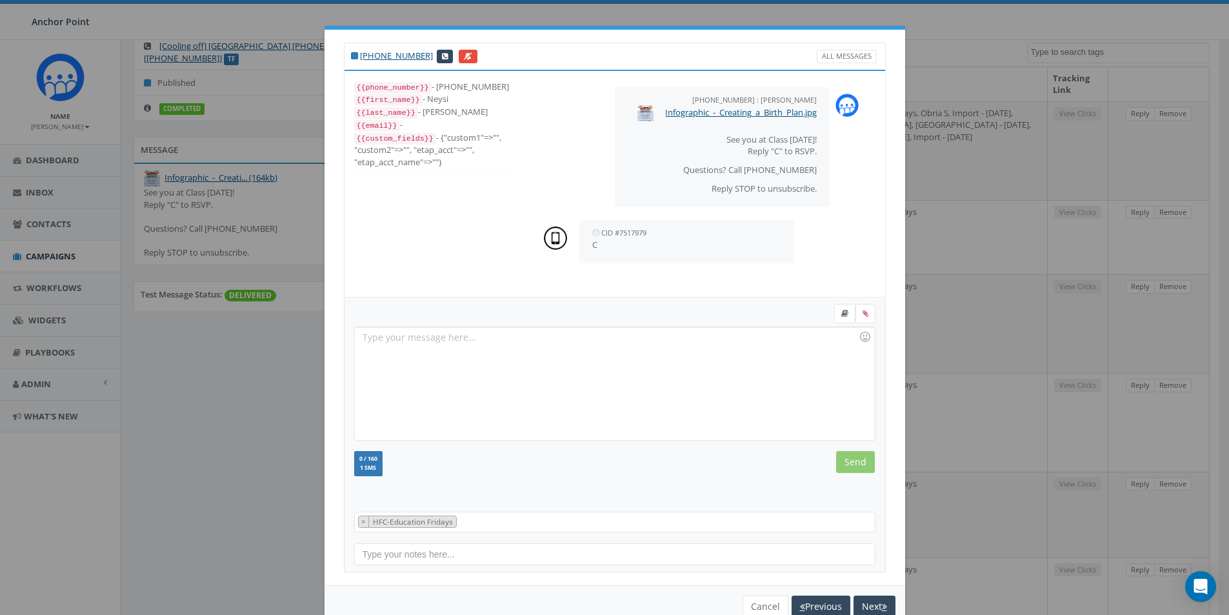
click at [373, 342] on div at bounding box center [614, 383] width 519 height 113
click at [849, 464] on input "Send" at bounding box center [855, 462] width 39 height 22
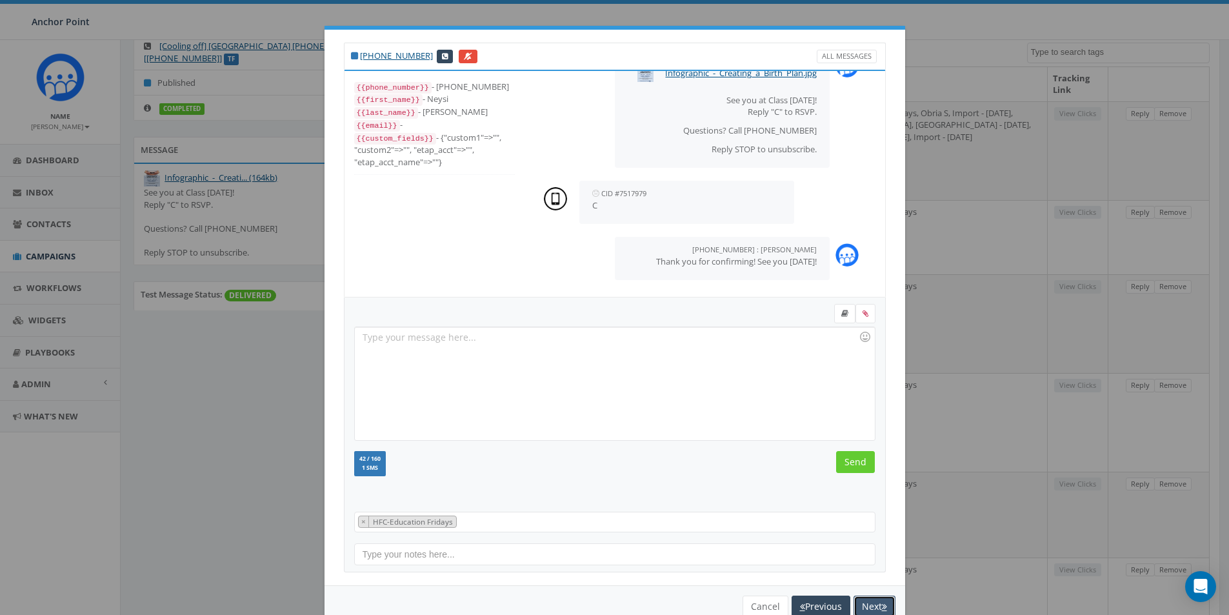
click at [859, 606] on button "Next" at bounding box center [874, 606] width 42 height 22
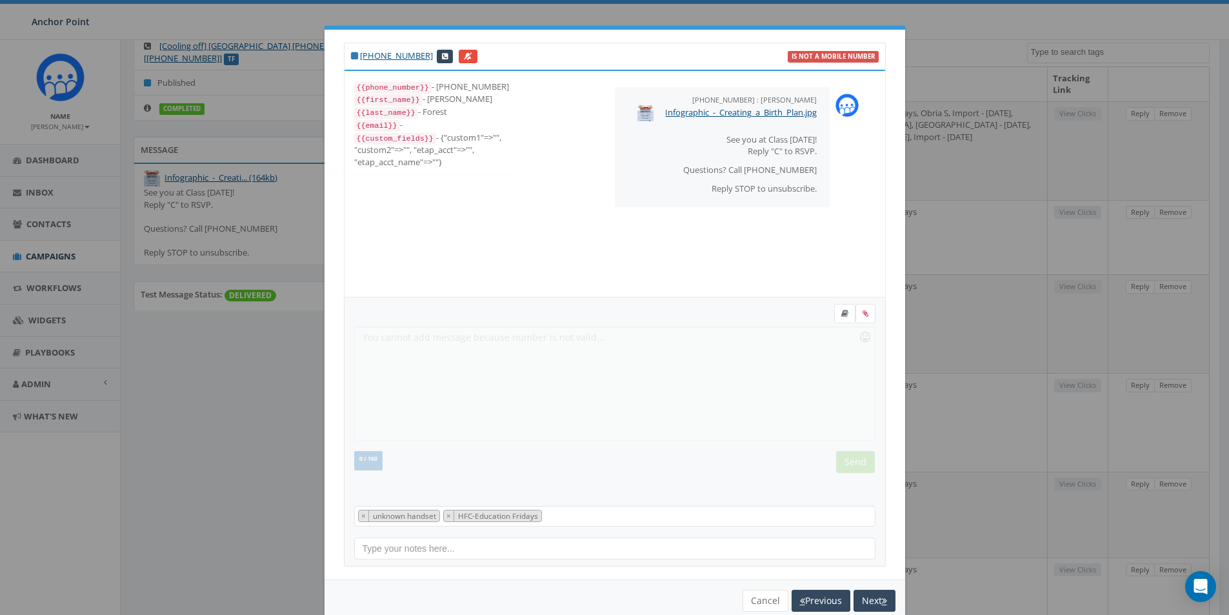
scroll to position [13, 0]
click at [859, 606] on button "Next" at bounding box center [874, 606] width 42 height 22
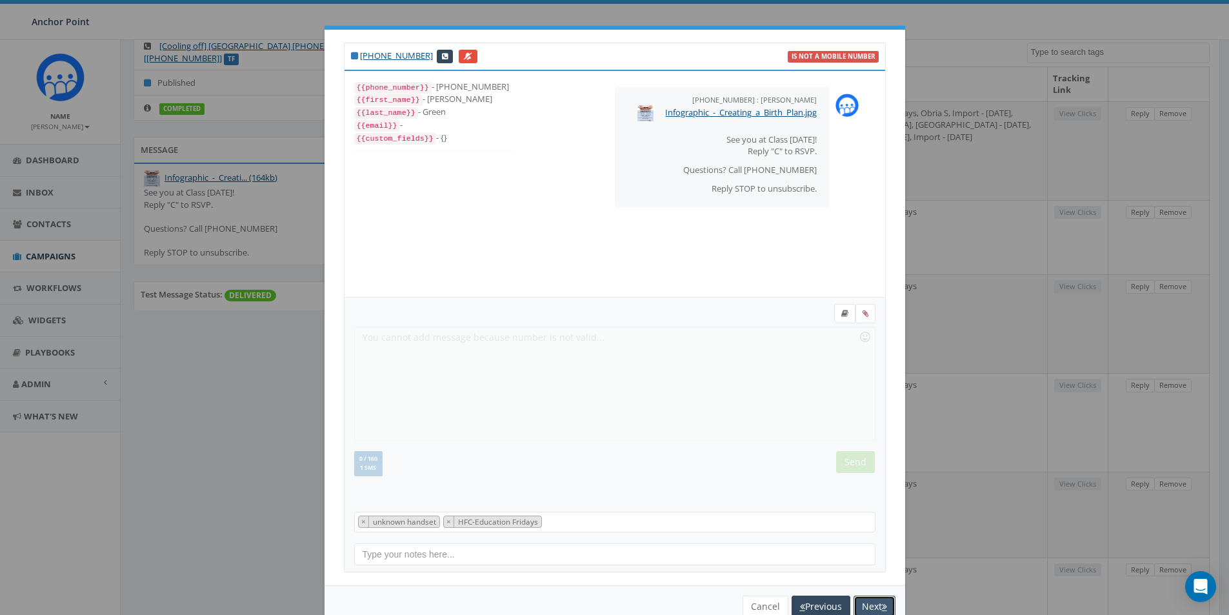
click at [861, 606] on button "Next" at bounding box center [874, 606] width 42 height 22
click at [868, 605] on button "Next" at bounding box center [874, 606] width 42 height 22
click at [749, 606] on button "Cancel" at bounding box center [766, 606] width 46 height 22
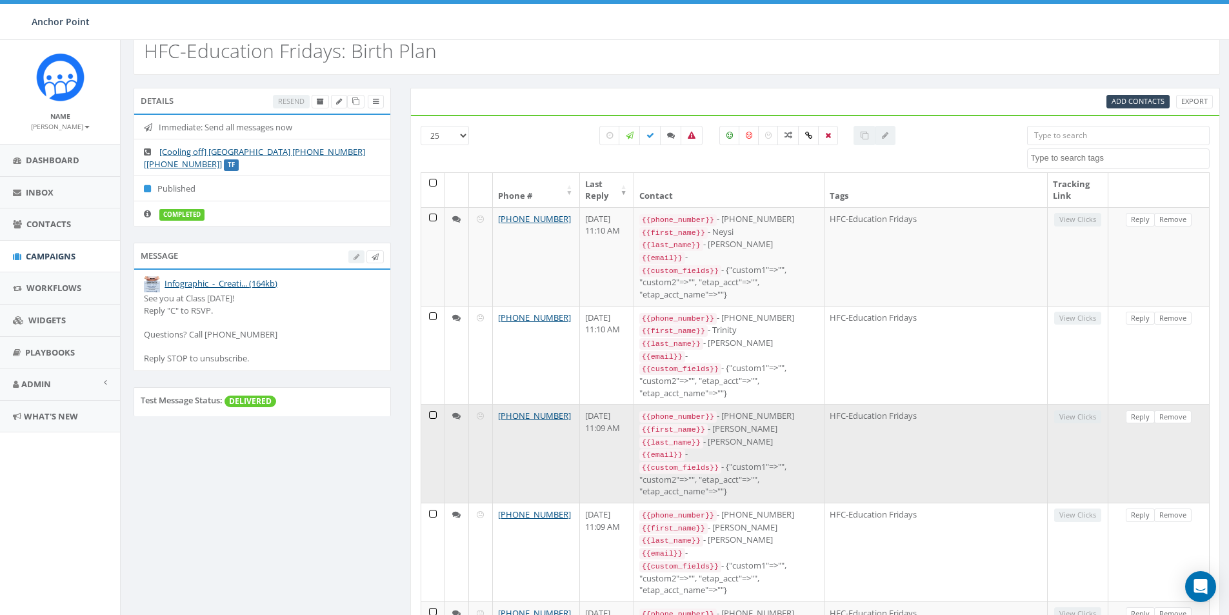
scroll to position [0, 0]
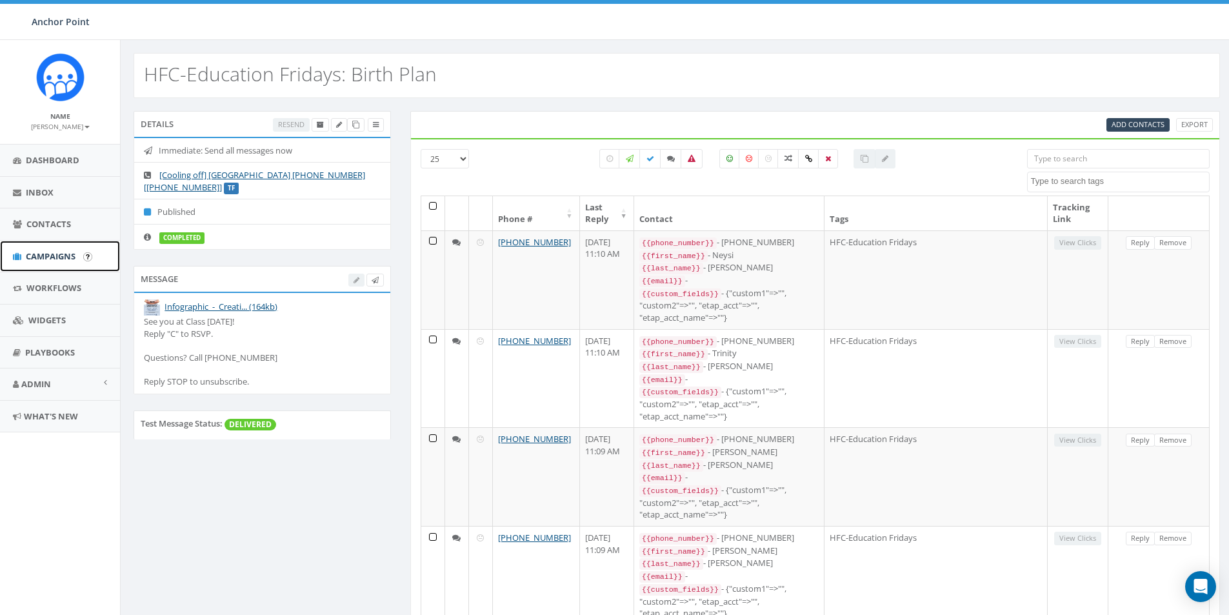
click at [59, 255] on span "Campaigns" at bounding box center [51, 256] width 50 height 12
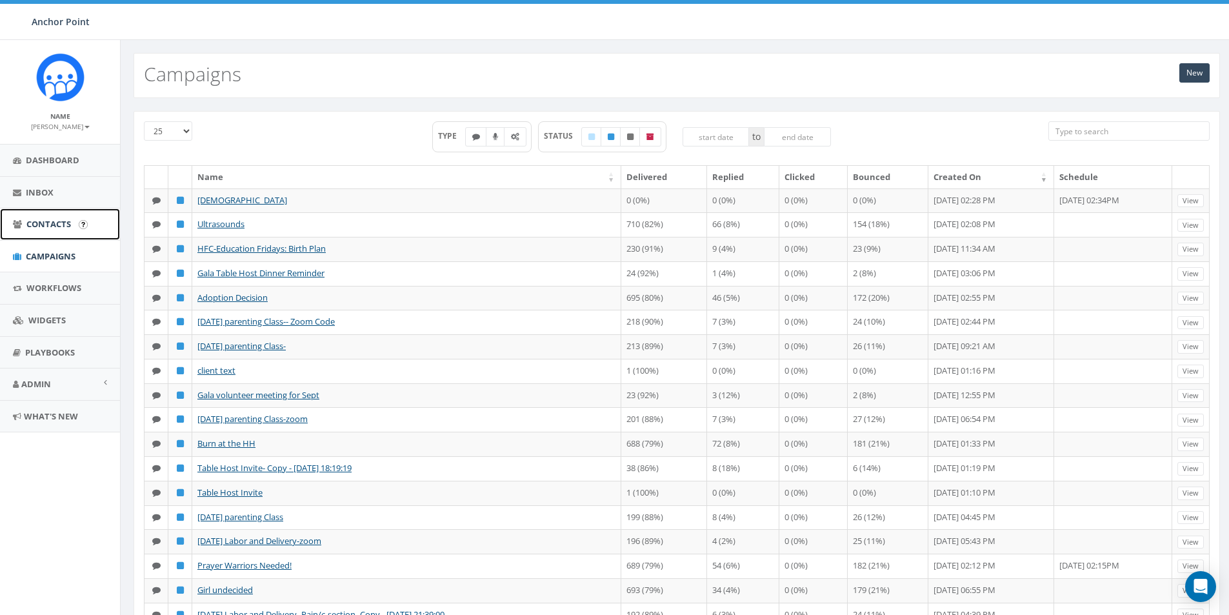
click at [41, 223] on span "Contacts" at bounding box center [48, 224] width 45 height 12
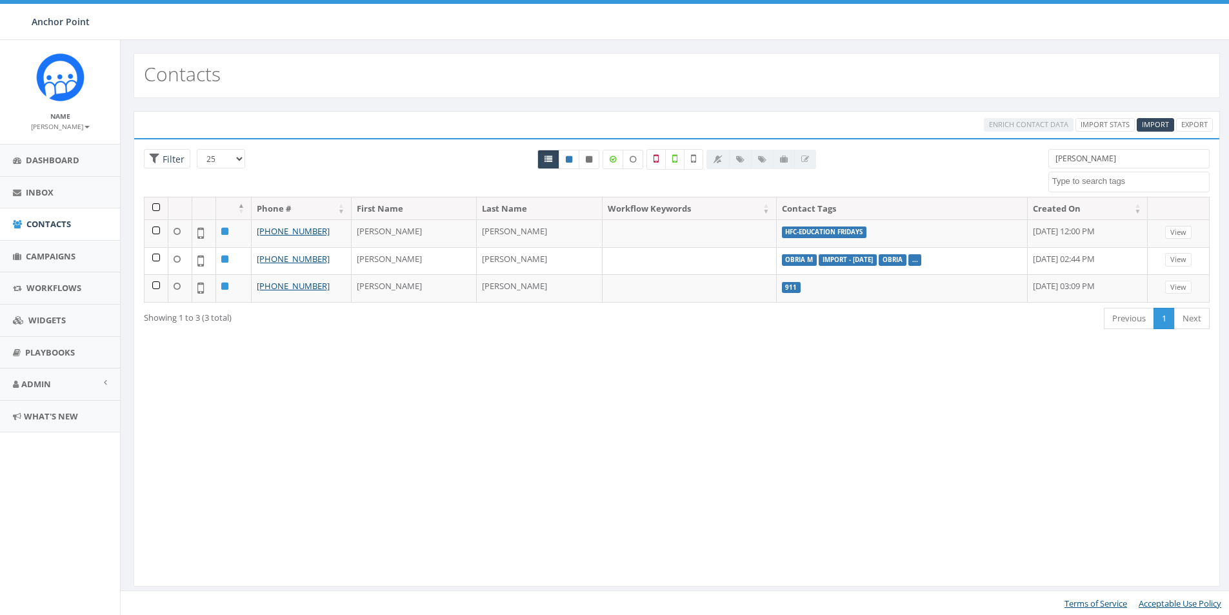
select select
click at [1153, 121] on span "Import" at bounding box center [1155, 124] width 27 height 10
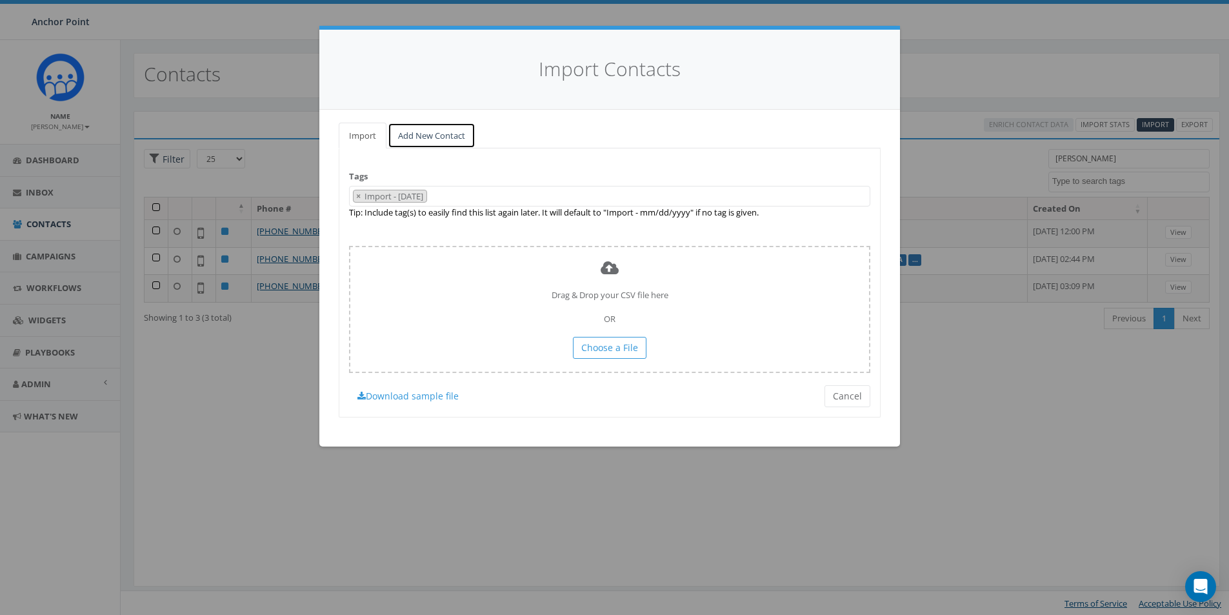
click at [430, 134] on link "Add New Contact" at bounding box center [432, 136] width 88 height 26
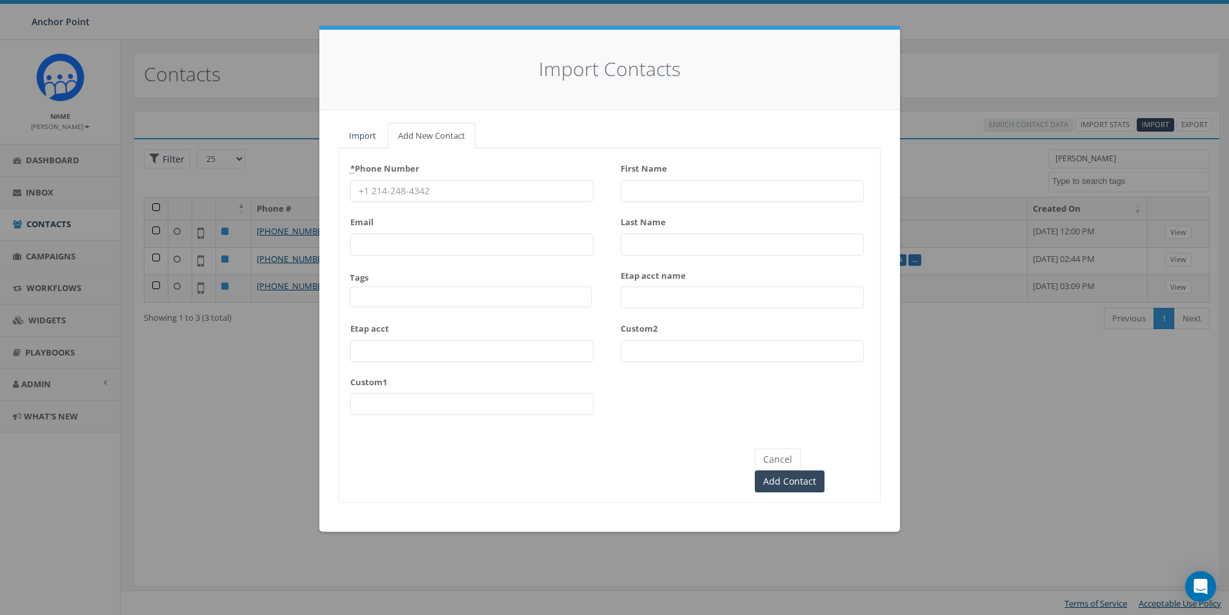
click at [386, 192] on input "* Phone Number" at bounding box center [471, 191] width 243 height 22
type input "[PHONE_NUMBER]"
click at [378, 294] on span at bounding box center [471, 296] width 242 height 21
type textarea "HFC"
select select "HFC-Education Fridays"
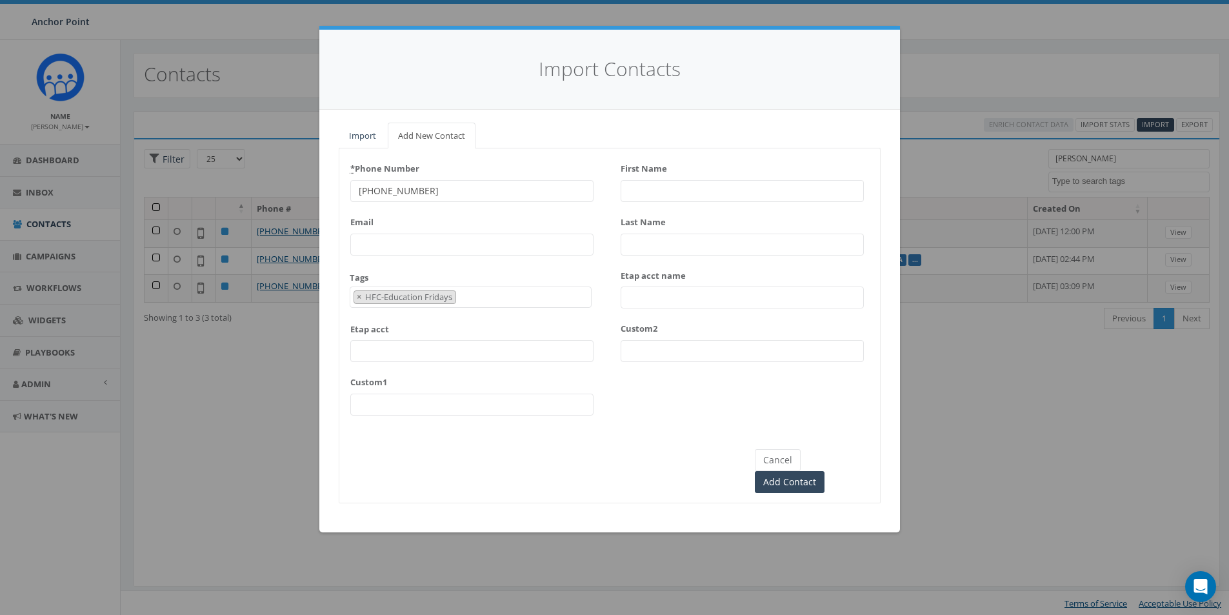
scroll to position [429, 0]
click at [646, 190] on input "First Name" at bounding box center [742, 191] width 243 height 22
type input "Daja"
type input "[PERSON_NAME]"
click at [824, 471] on input "Add Contact" at bounding box center [790, 482] width 70 height 22
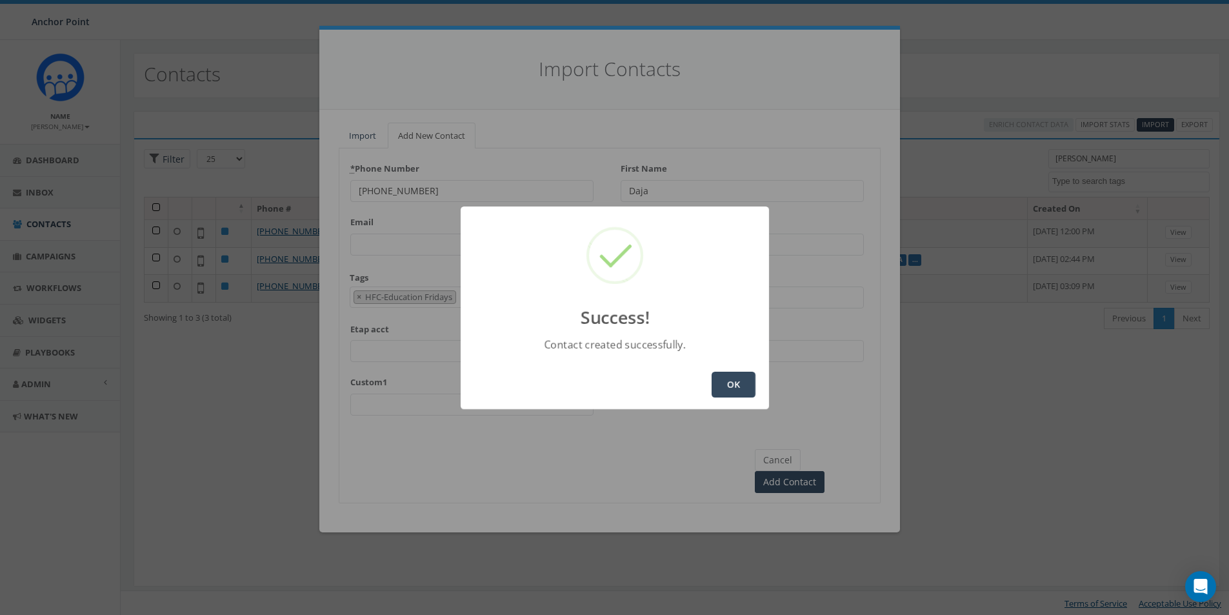
click at [742, 392] on button "OK" at bounding box center [734, 385] width 44 height 26
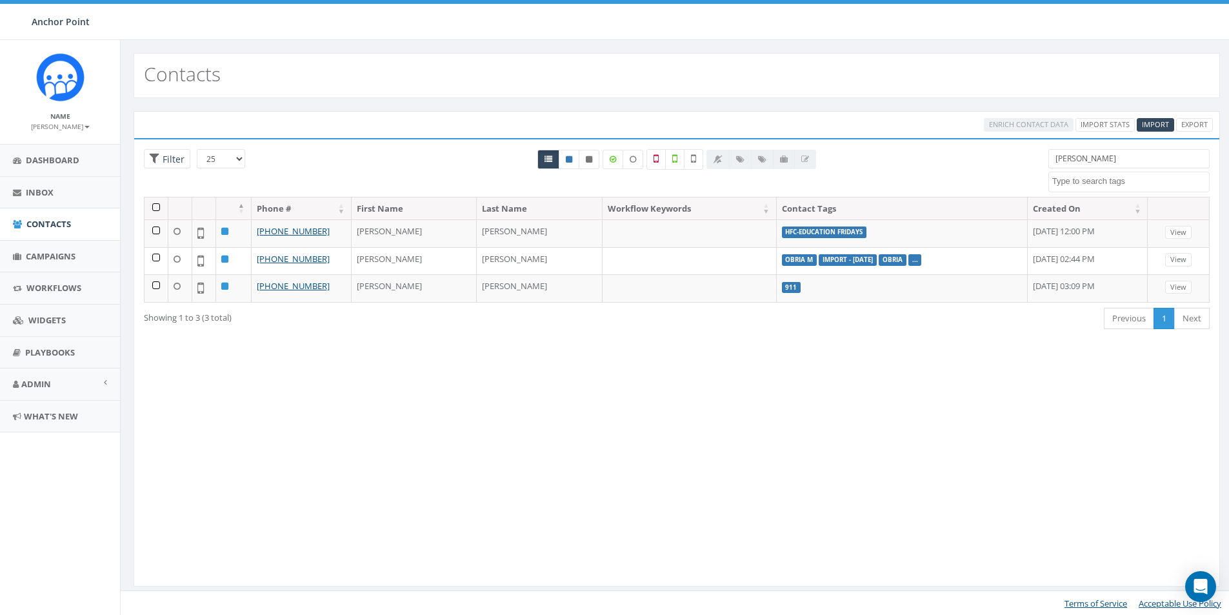
select select
